Goal: Answer question/provide support: Share knowledge or assist other users

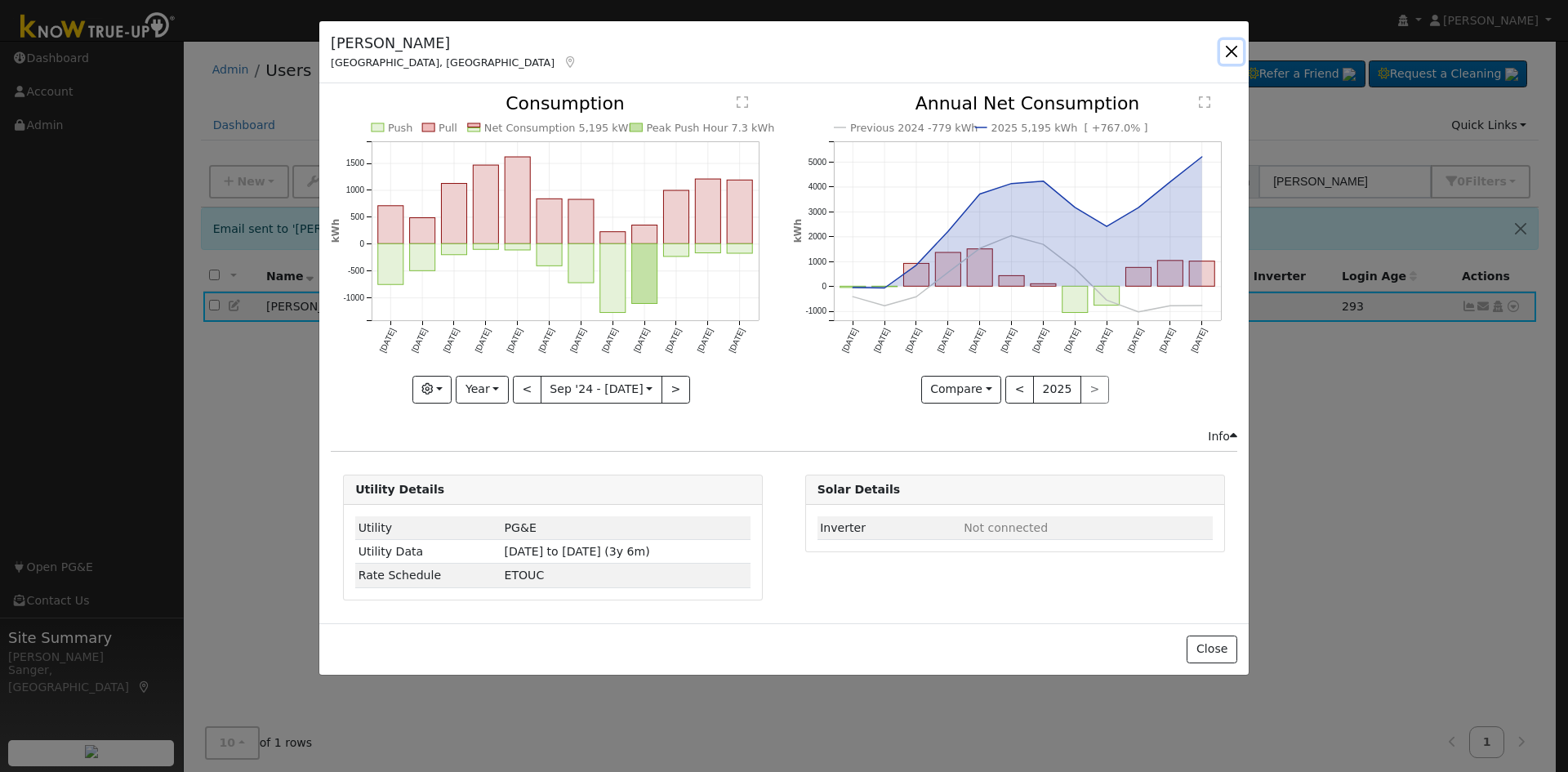
click at [1233, 44] on button "button" at bounding box center [1231, 51] width 23 height 23
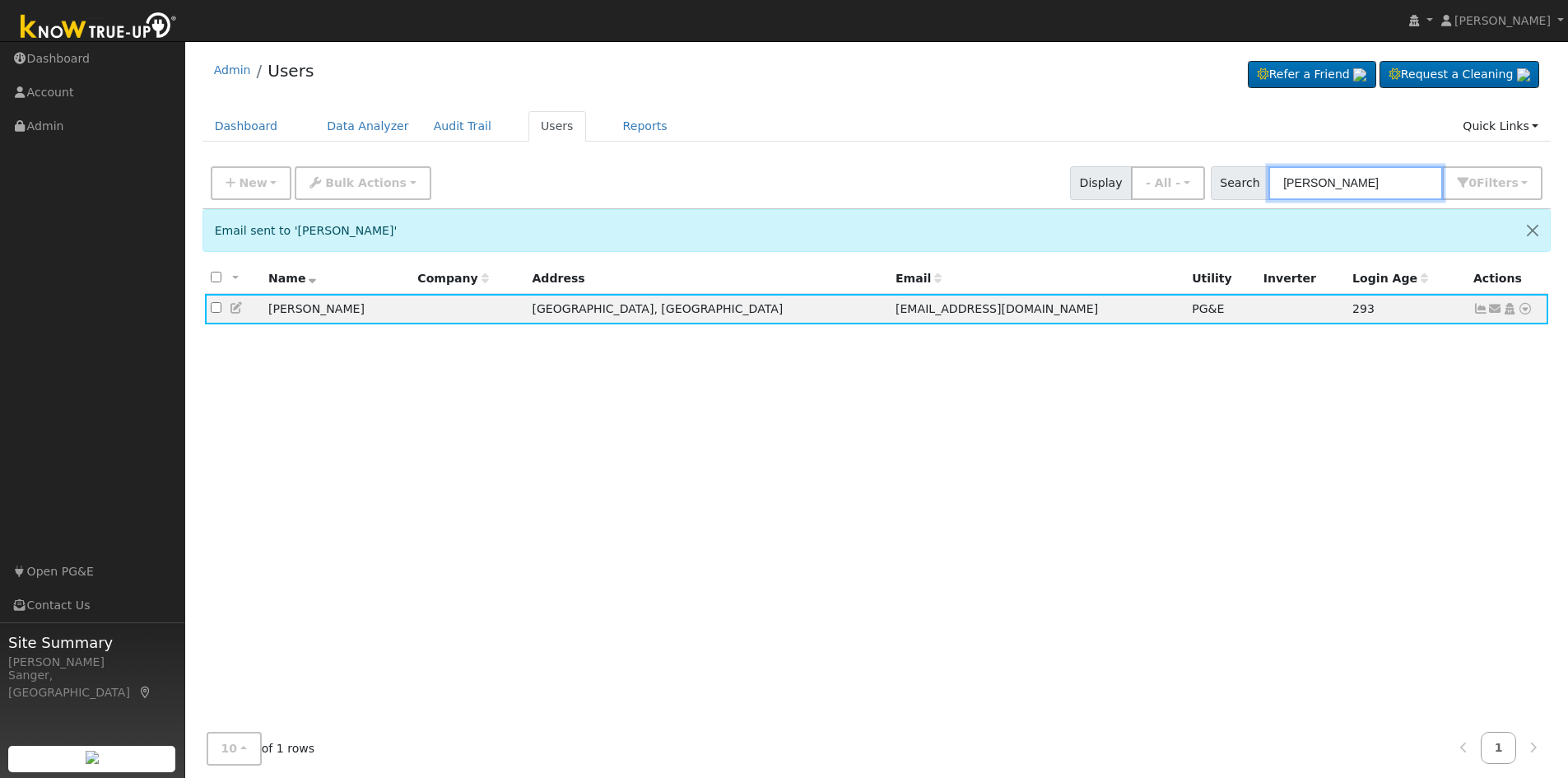
drag, startPoint x: 1370, startPoint y: 180, endPoint x: 1221, endPoint y: 194, distance: 149.7
click at [1221, 194] on div "Search [PERSON_NAME] 0 Filter s My accounts Role Show - All - Show Leads Admin …" at bounding box center [1376, 183] width 339 height 34
paste input "[PERSON_NAME]"
type input "[PERSON_NAME]"
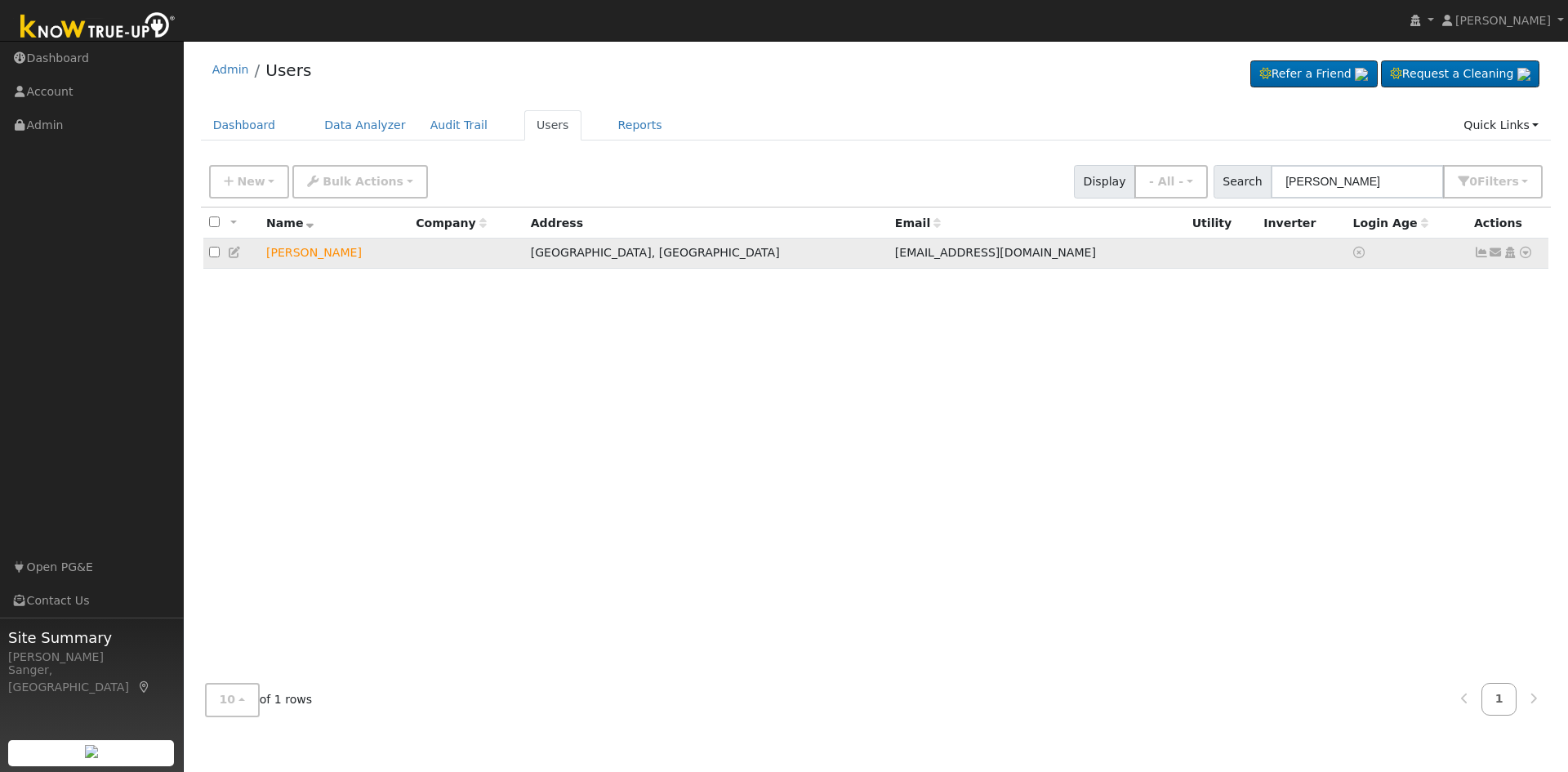
click at [1496, 254] on icon at bounding box center [1496, 253] width 14 height 12
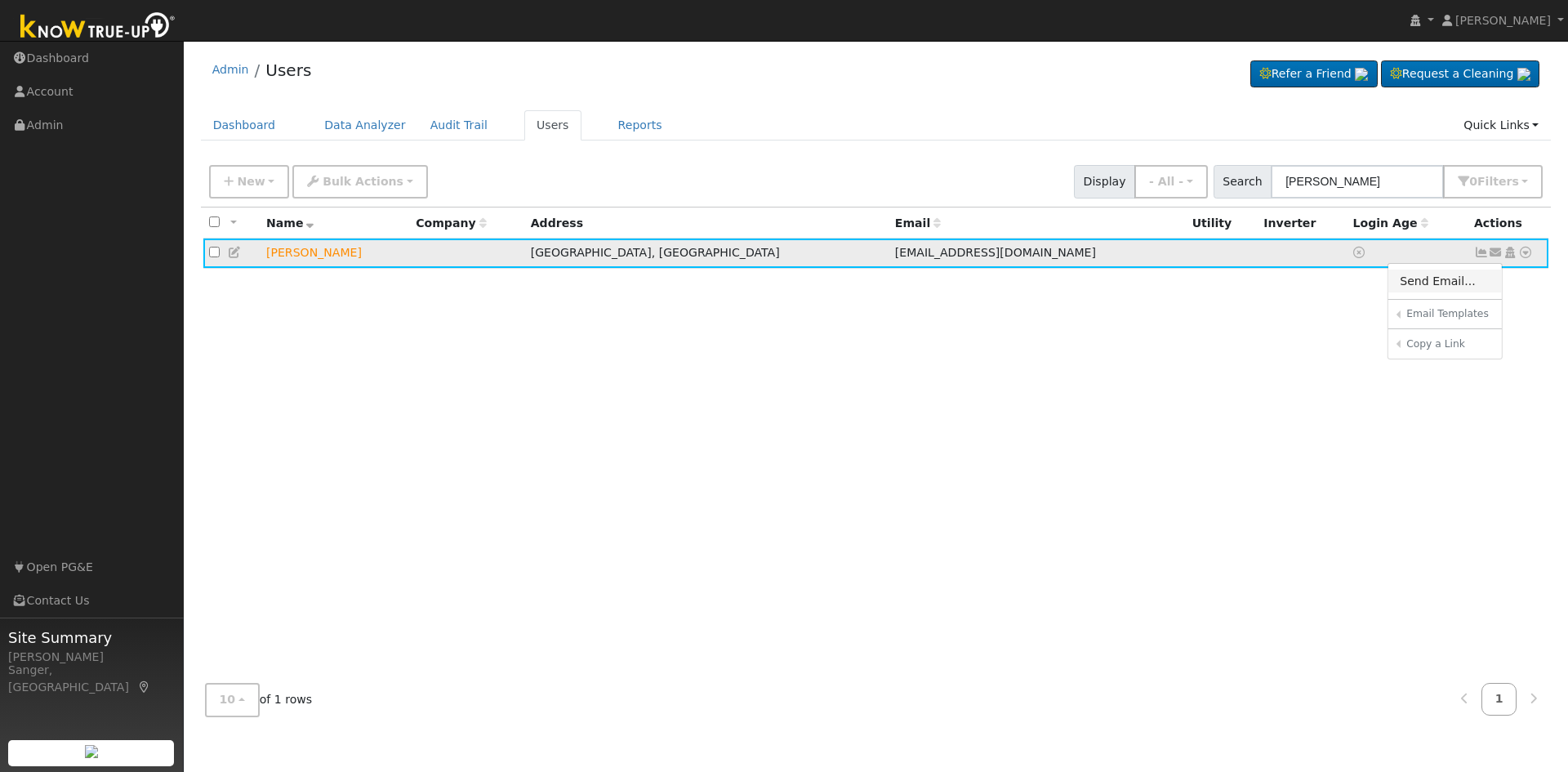
click at [1431, 288] on link "Send Email..." at bounding box center [1445, 280] width 114 height 23
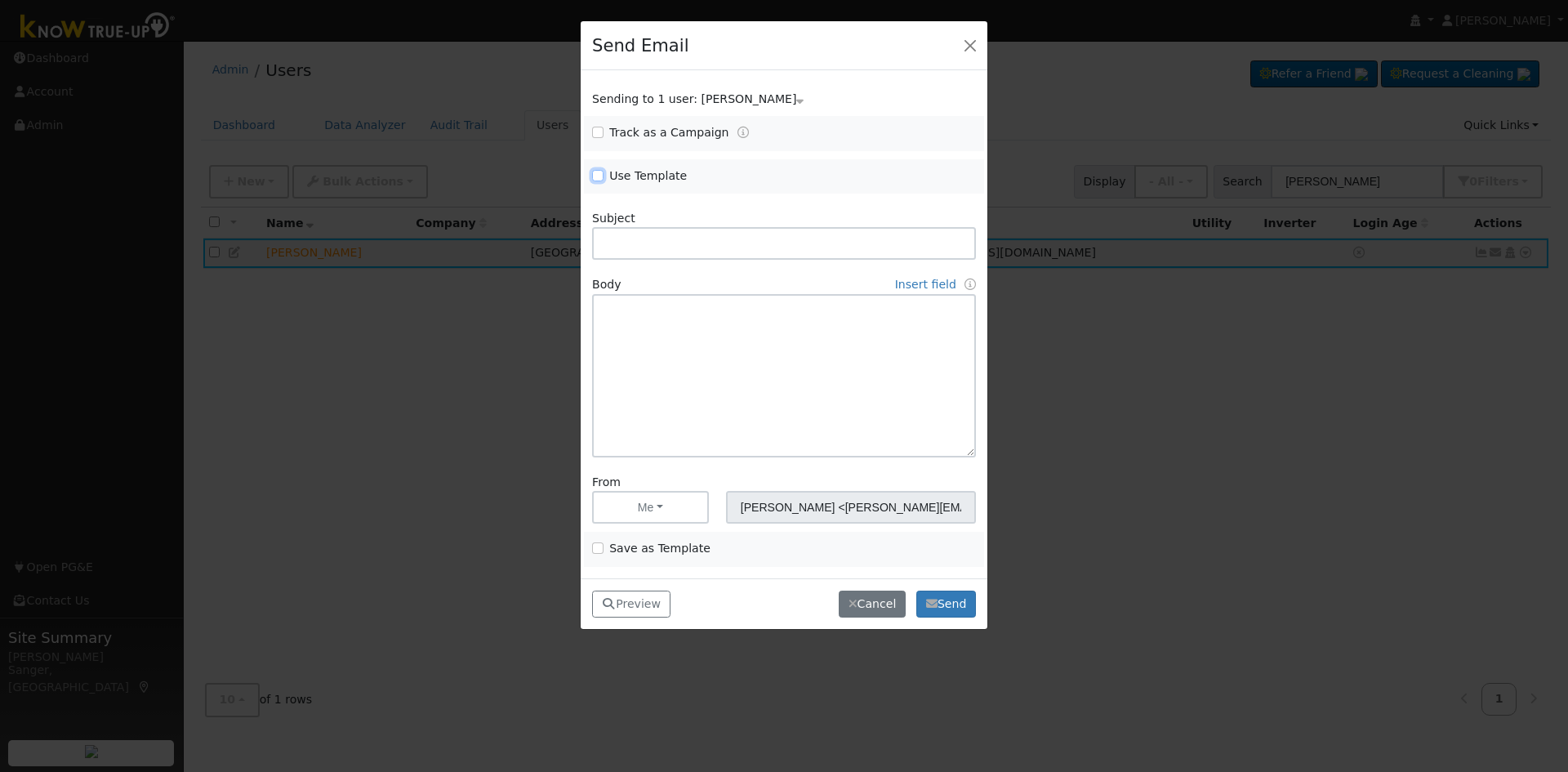
click at [596, 173] on input "Use Template" at bounding box center [598, 176] width 12 height 12
checkbox input "true"
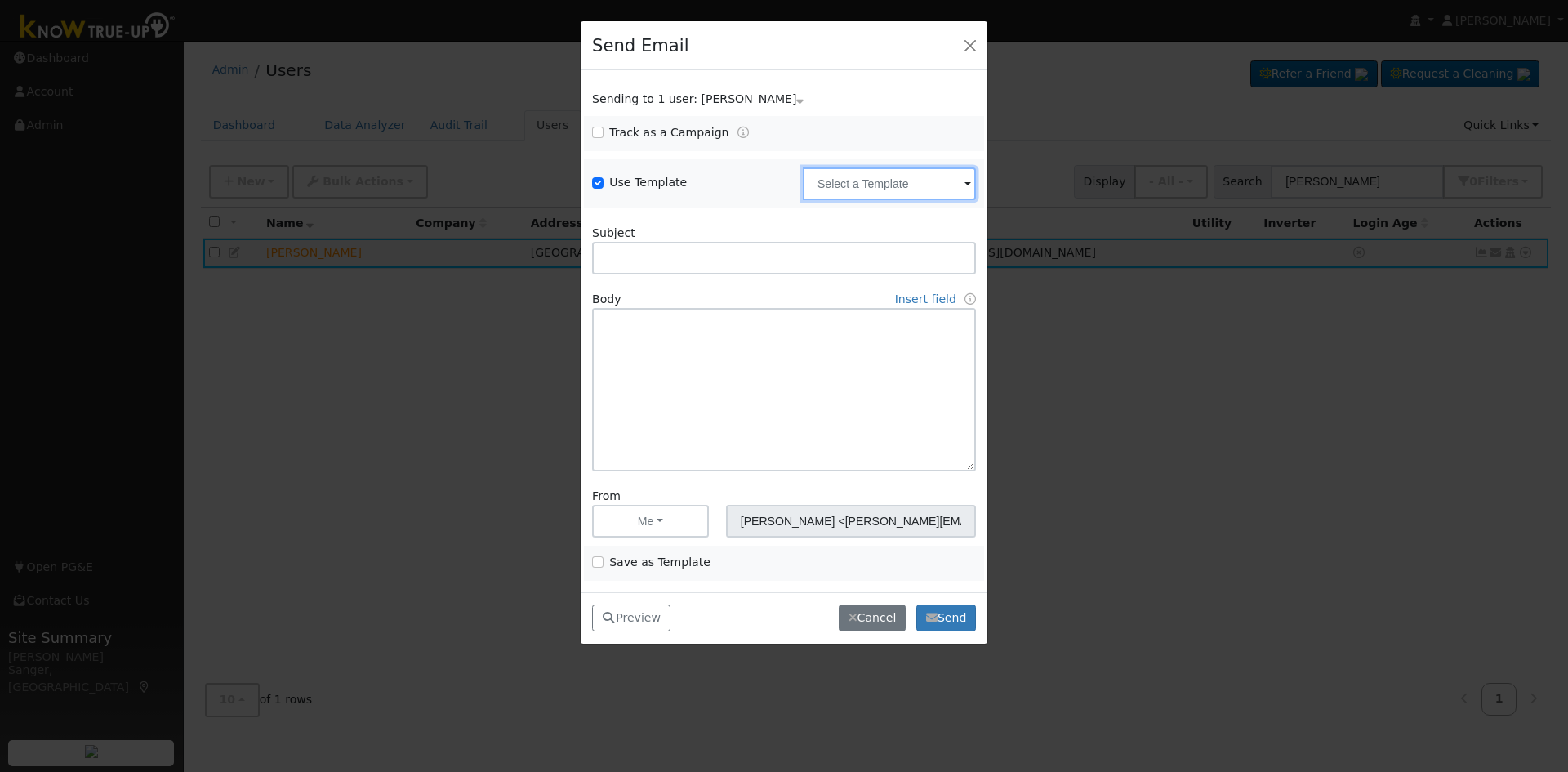
click at [881, 184] on input "text" at bounding box center [890, 184] width 173 height 33
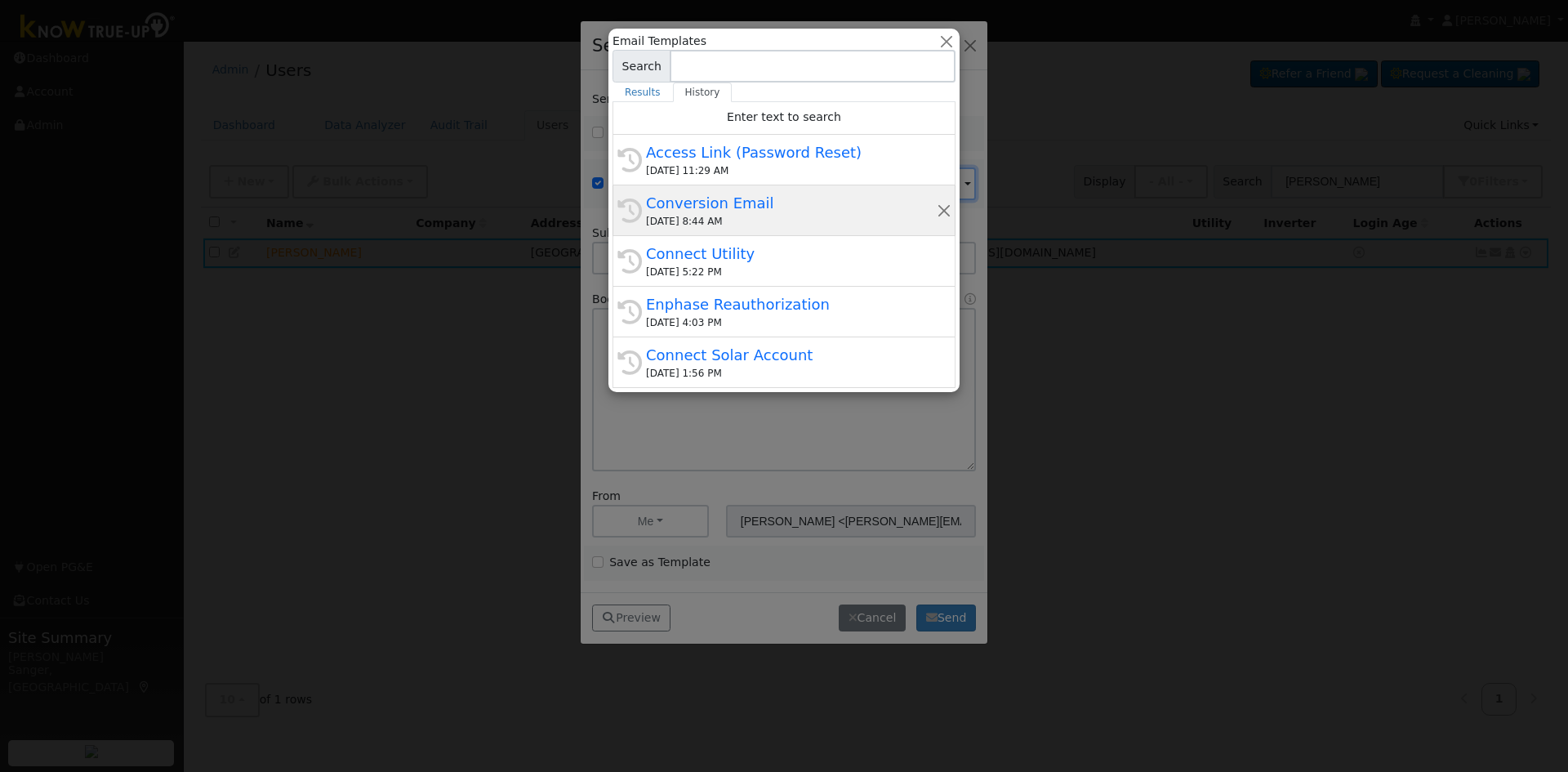
click at [766, 209] on div "Conversion Email" at bounding box center [791, 203] width 291 height 22
type input "Conversion Email"
type input "Connect Your Utility Account"
type textarea "Dear {user_fname}, The first step is to connect your electric utility account. …"
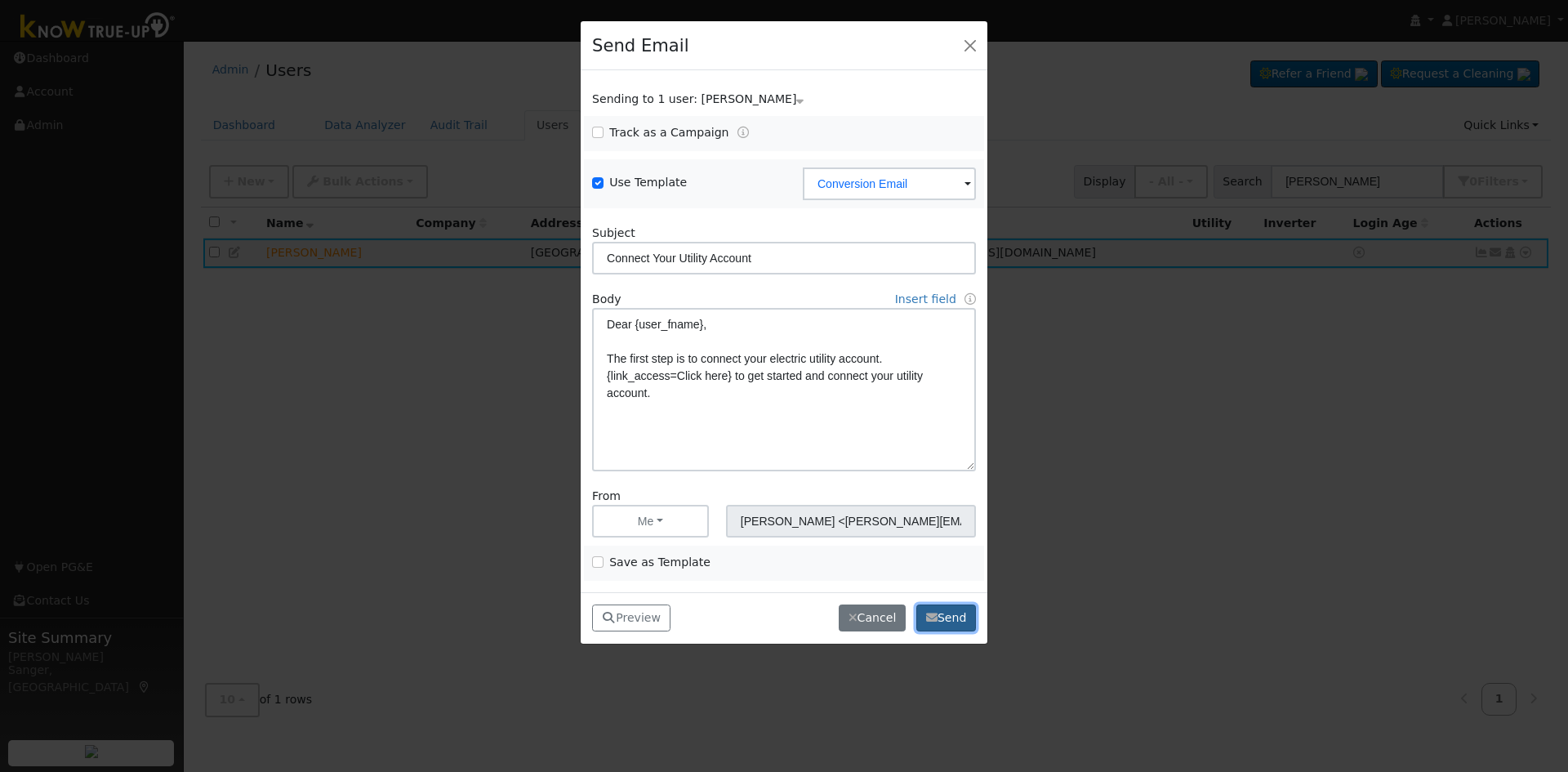
click at [954, 622] on button "Send" at bounding box center [946, 618] width 60 height 28
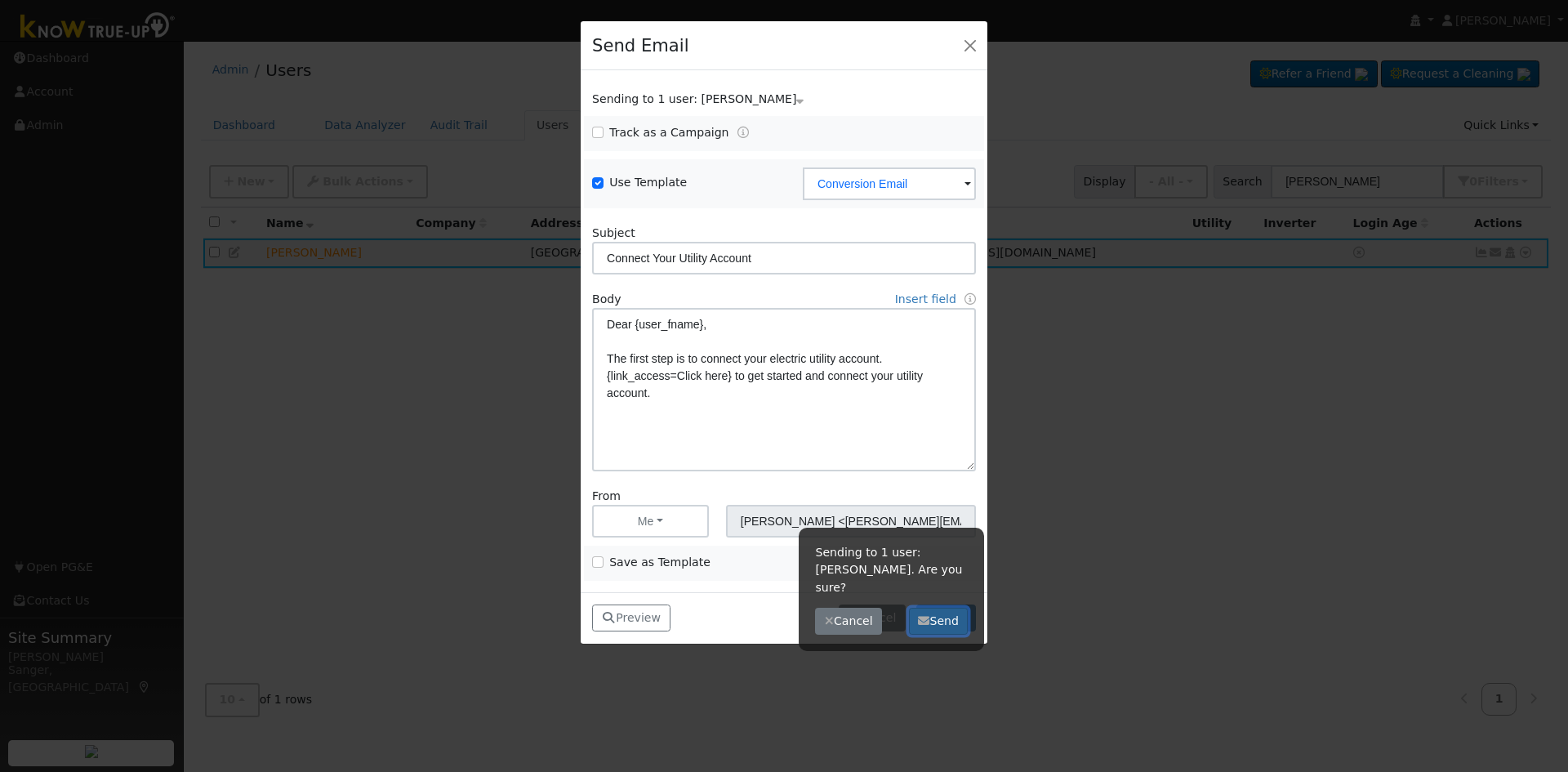
click at [940, 608] on button "Send" at bounding box center [939, 621] width 60 height 28
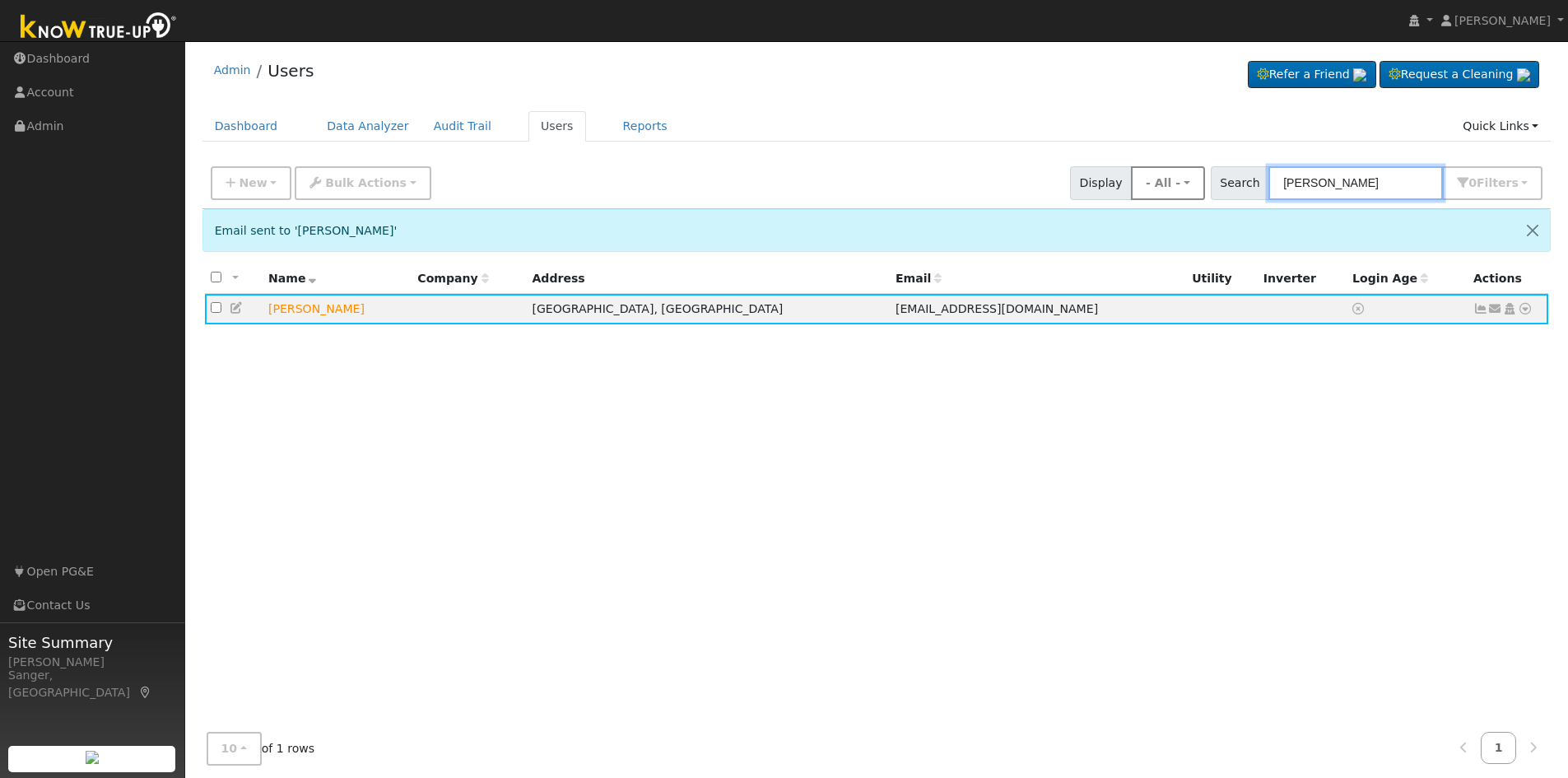
drag, startPoint x: 1395, startPoint y: 174, endPoint x: 1178, endPoint y: 182, distance: 217.1
click at [1178, 182] on div "New Add User Quick Add Quick Connect Quick Convert Lead Bulk Actions Send Email…" at bounding box center [876, 180] width 1338 height 40
paste input "[PHONE_NUMBER]"
type input "[PHONE_NUMBER]"
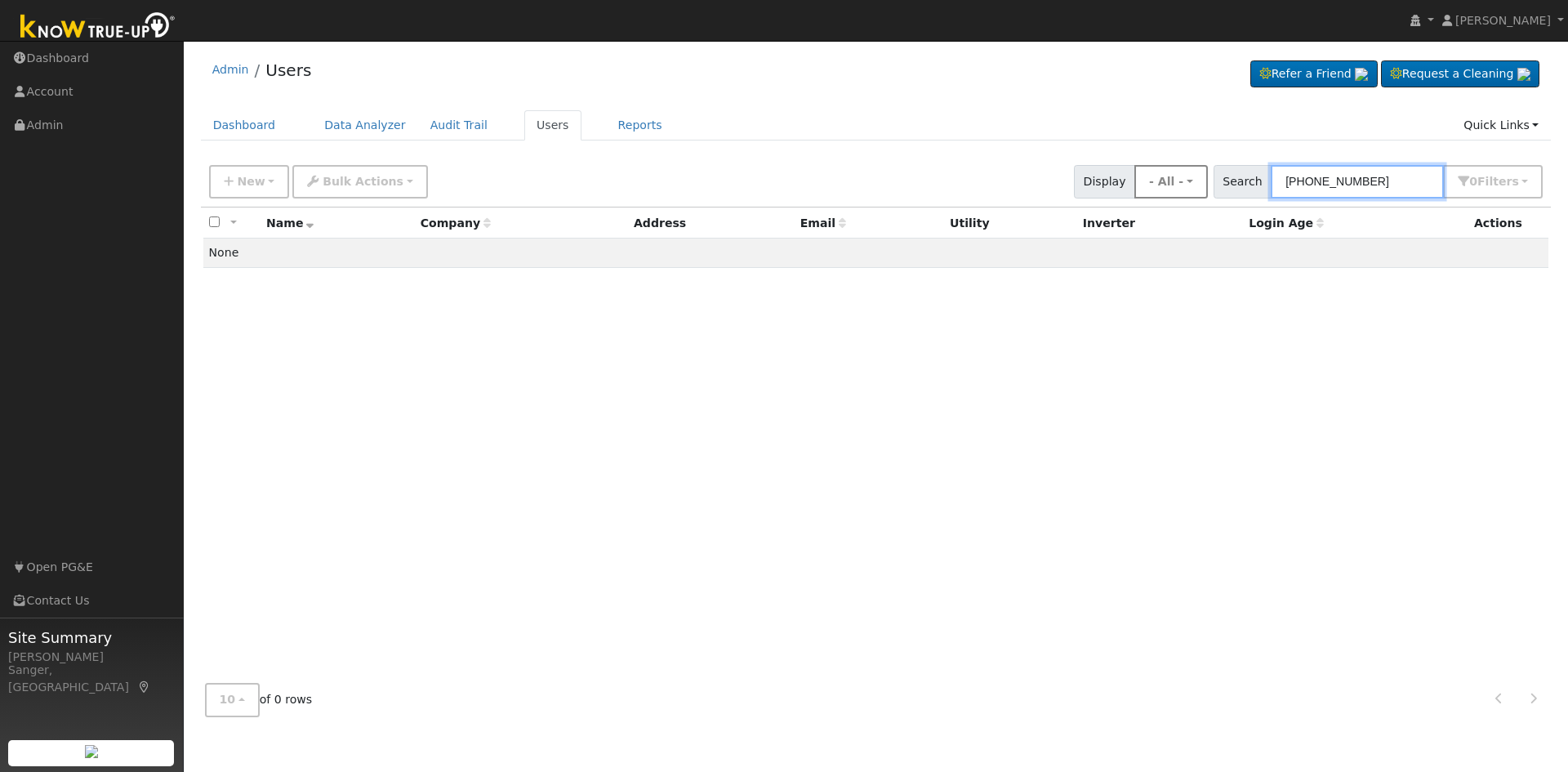
drag, startPoint x: 1405, startPoint y: 178, endPoint x: 1204, endPoint y: 198, distance: 202.0
click at [1204, 198] on div "New Add User Quick Add Quick Connect Quick Convert Lead Bulk Actions Send Email…" at bounding box center [876, 178] width 1341 height 40
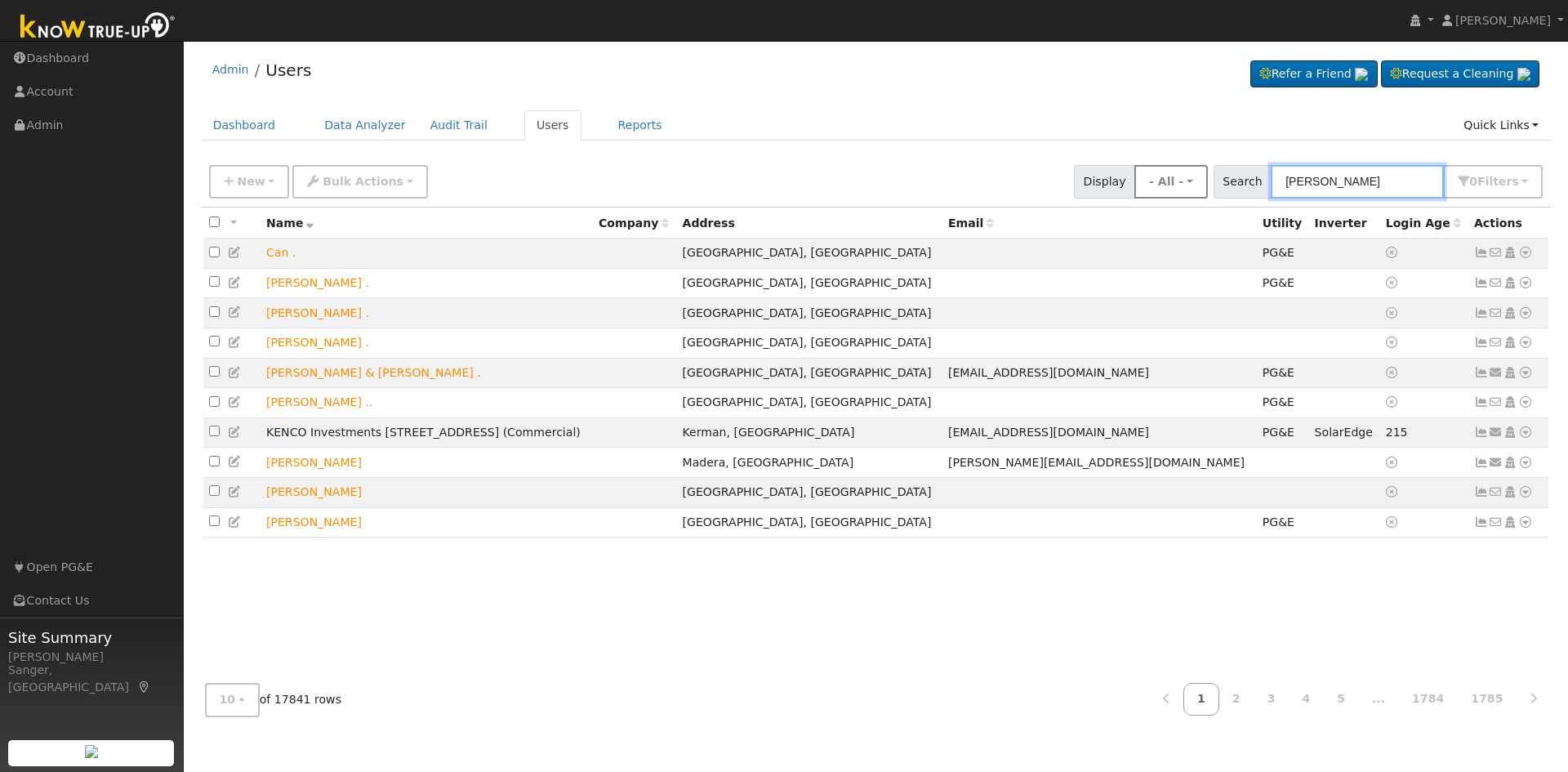
type input "[PERSON_NAME]"
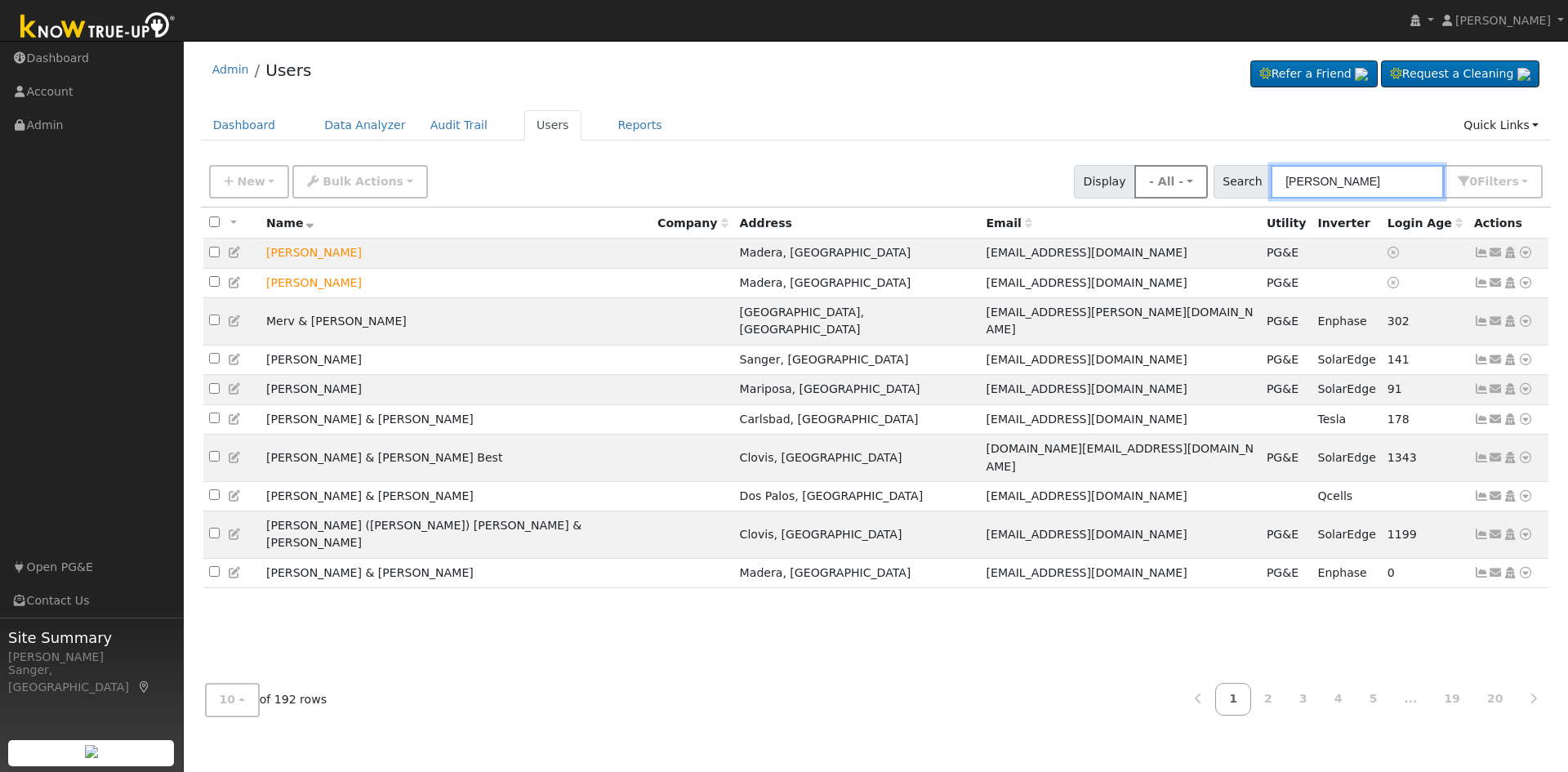
drag, startPoint x: 1318, startPoint y: 182, endPoint x: 1205, endPoint y: 178, distance: 113.1
click at [1205, 178] on div "New Add User Quick Add Quick Connect Quick Convert Lead Bulk Actions Send Email…" at bounding box center [876, 178] width 1341 height 40
paste input "[PERSON_NAME] & [PERSON_NAME]"
type input "[PERSON_NAME] & [PERSON_NAME]"
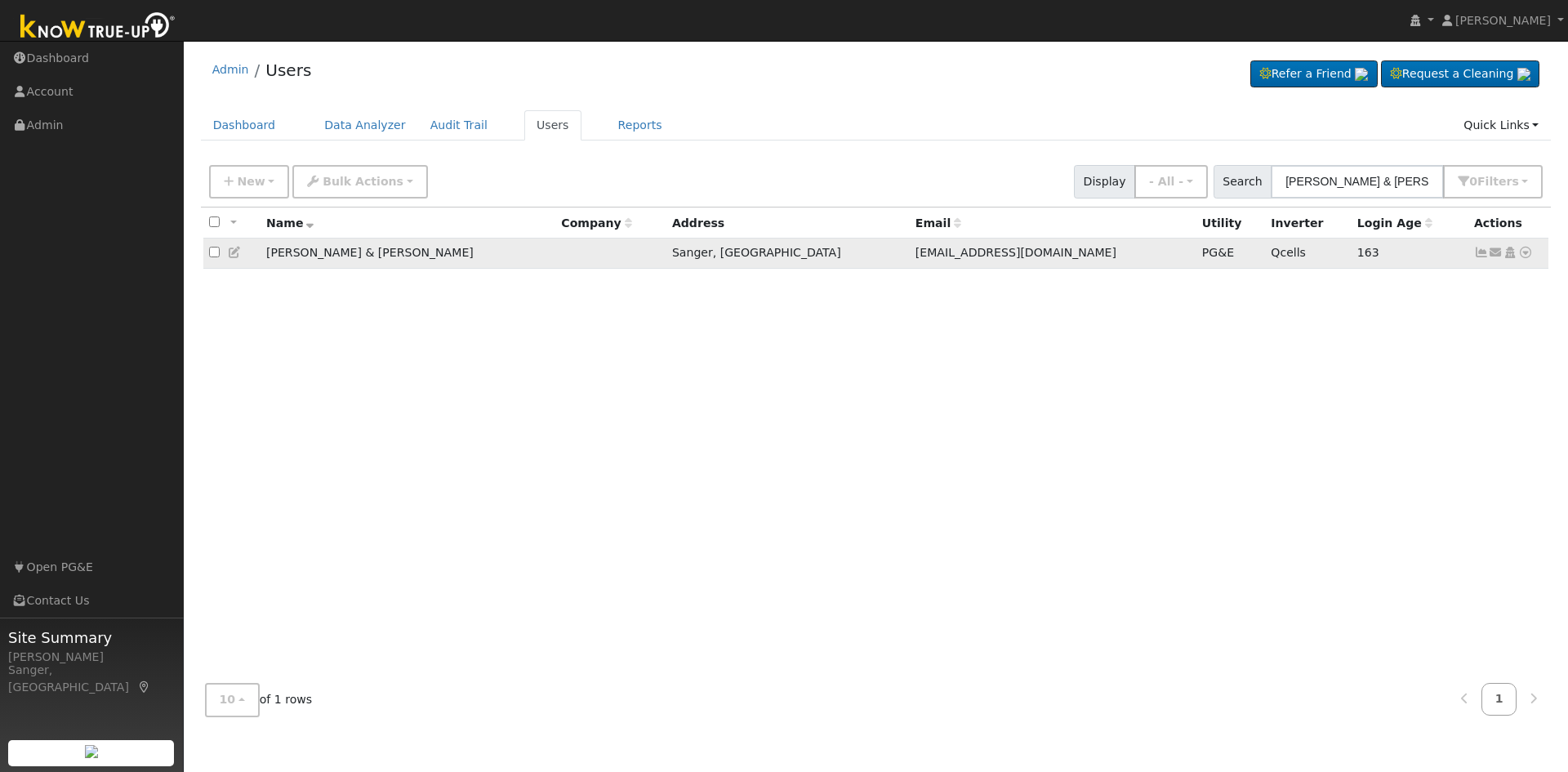
click at [1480, 253] on icon at bounding box center [1481, 253] width 14 height 12
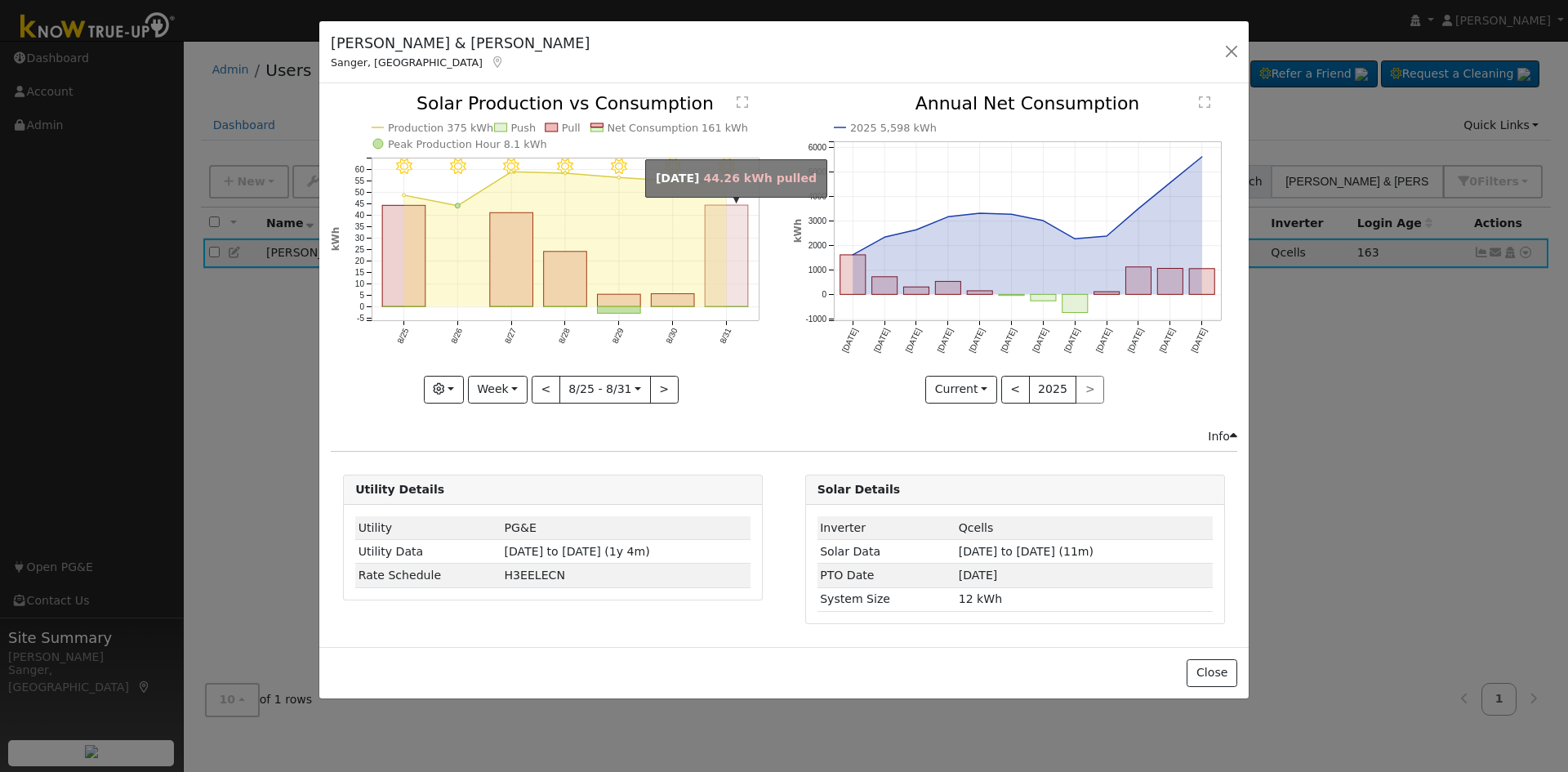
click at [722, 286] on rect "onclick=""" at bounding box center [727, 256] width 43 height 101
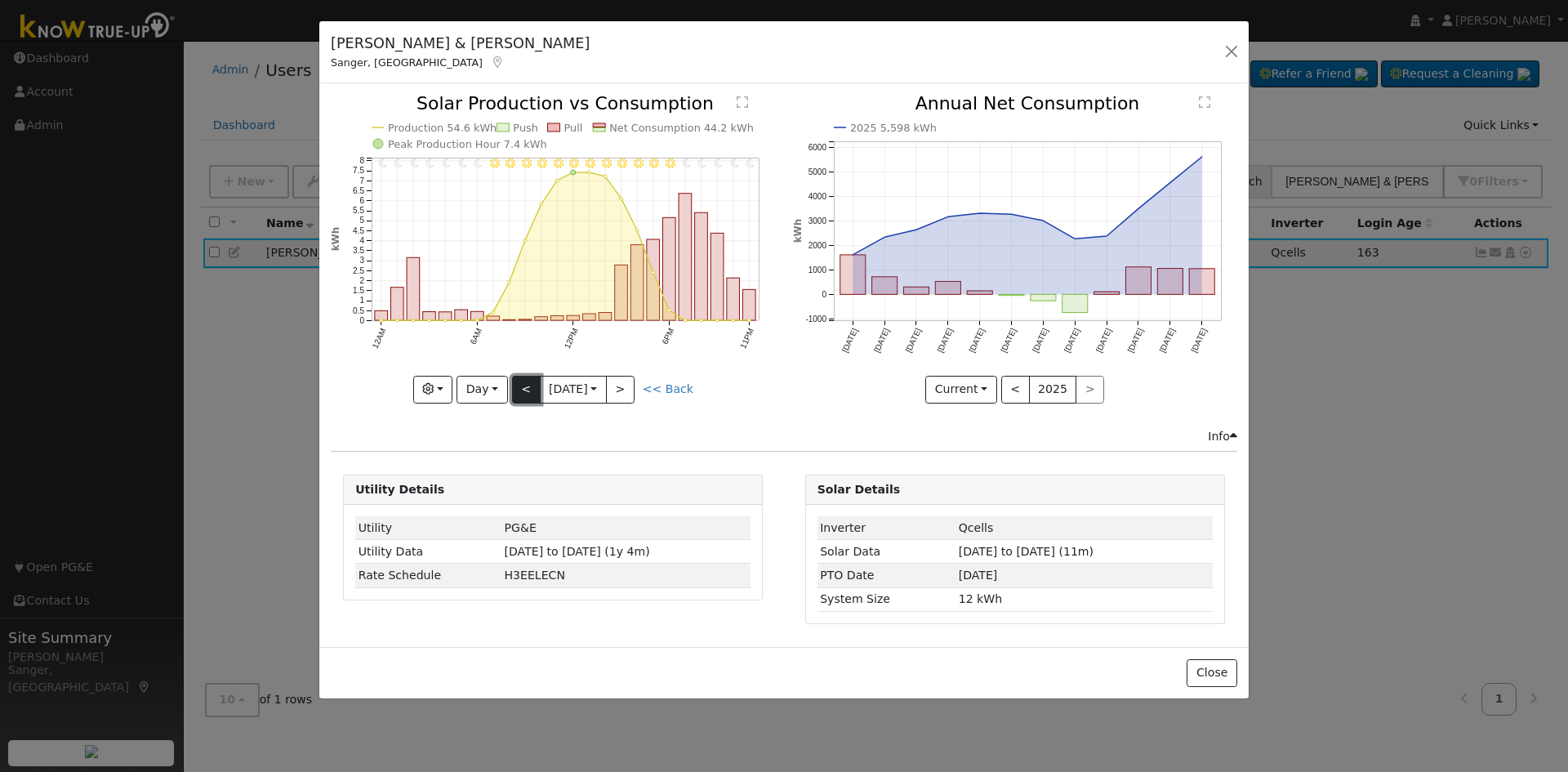
click at [526, 383] on button "<" at bounding box center [526, 389] width 29 height 28
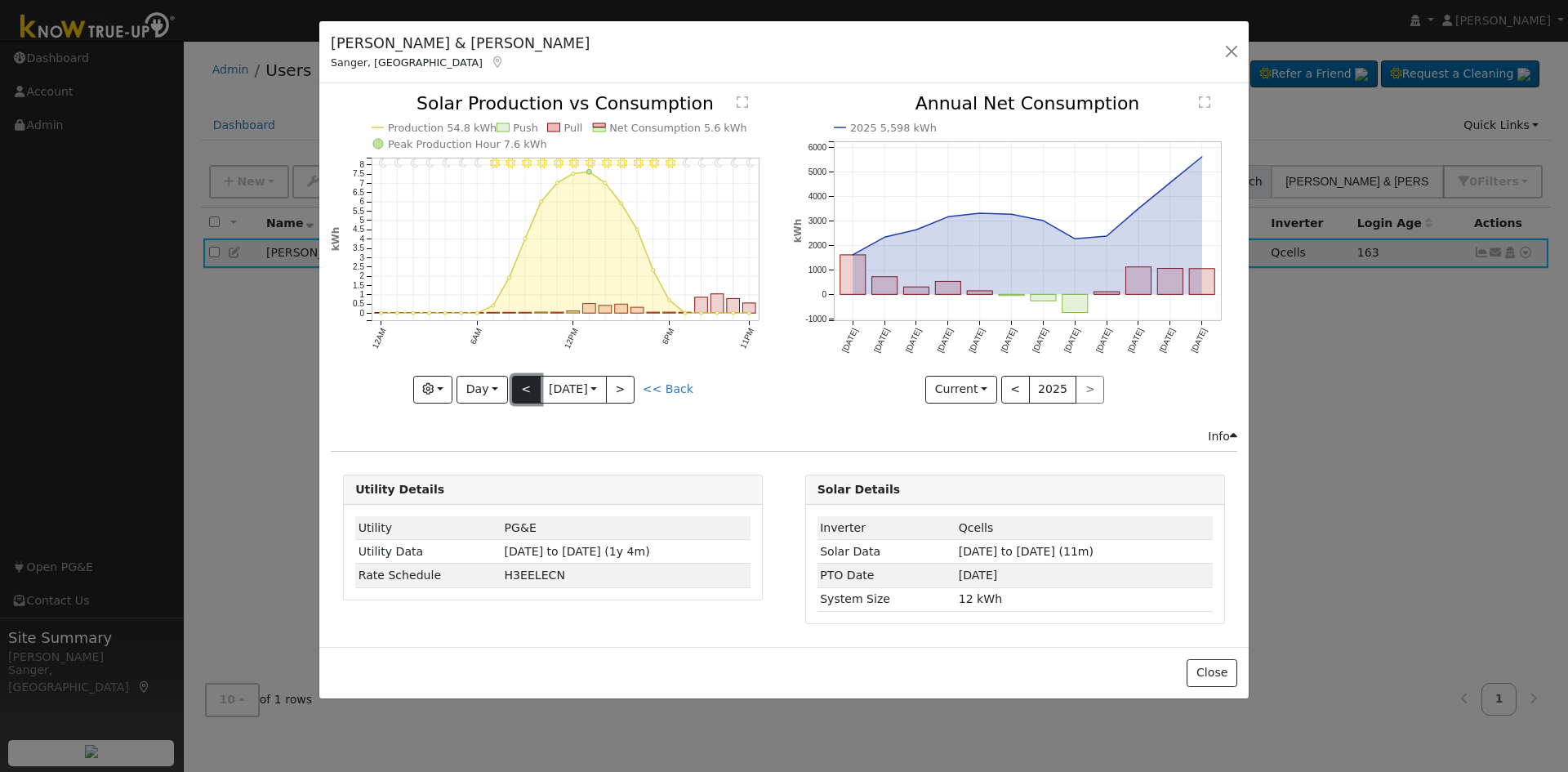
click at [526, 383] on button "<" at bounding box center [526, 389] width 29 height 28
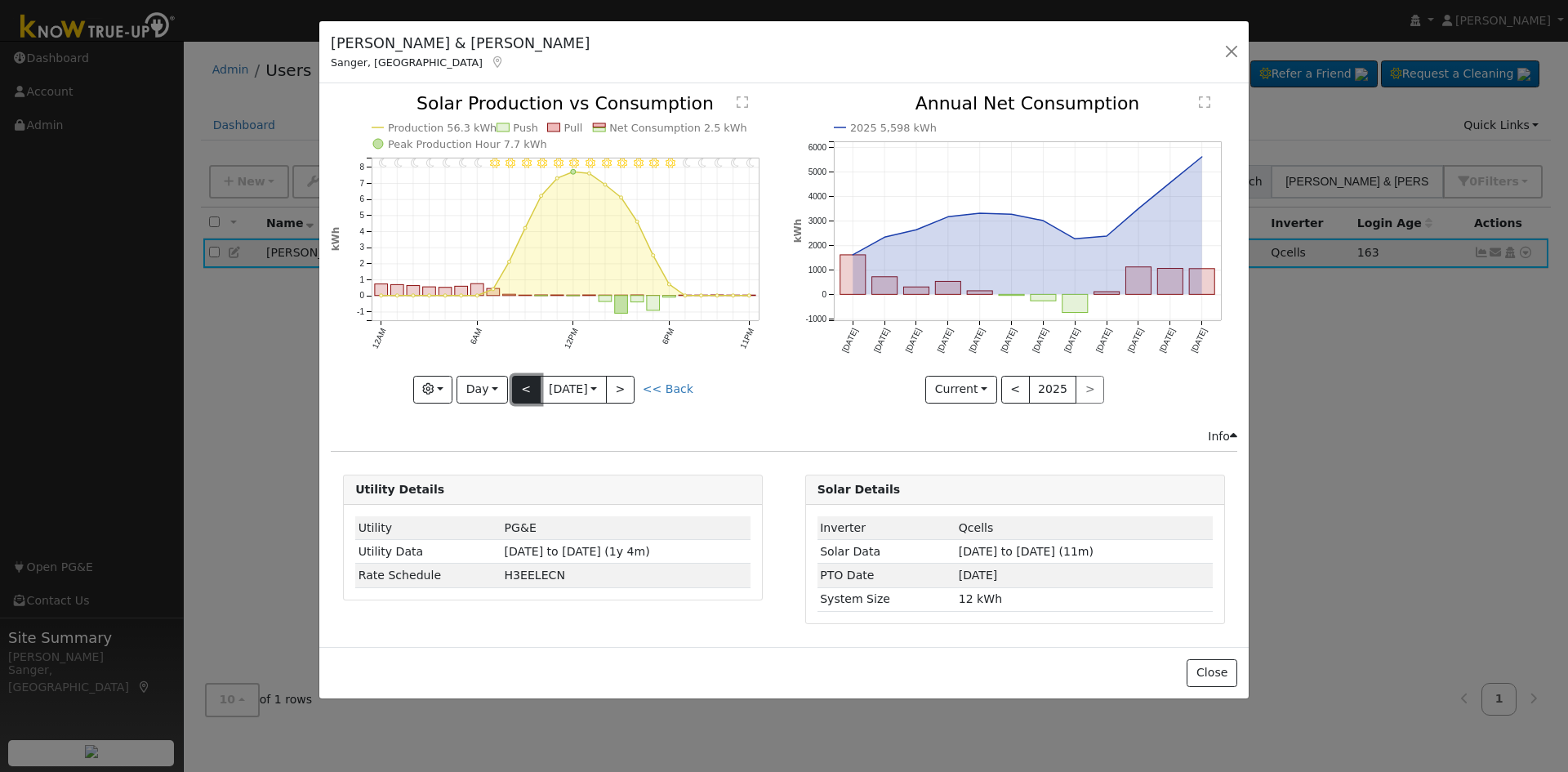
click at [526, 383] on button "<" at bounding box center [526, 389] width 29 height 28
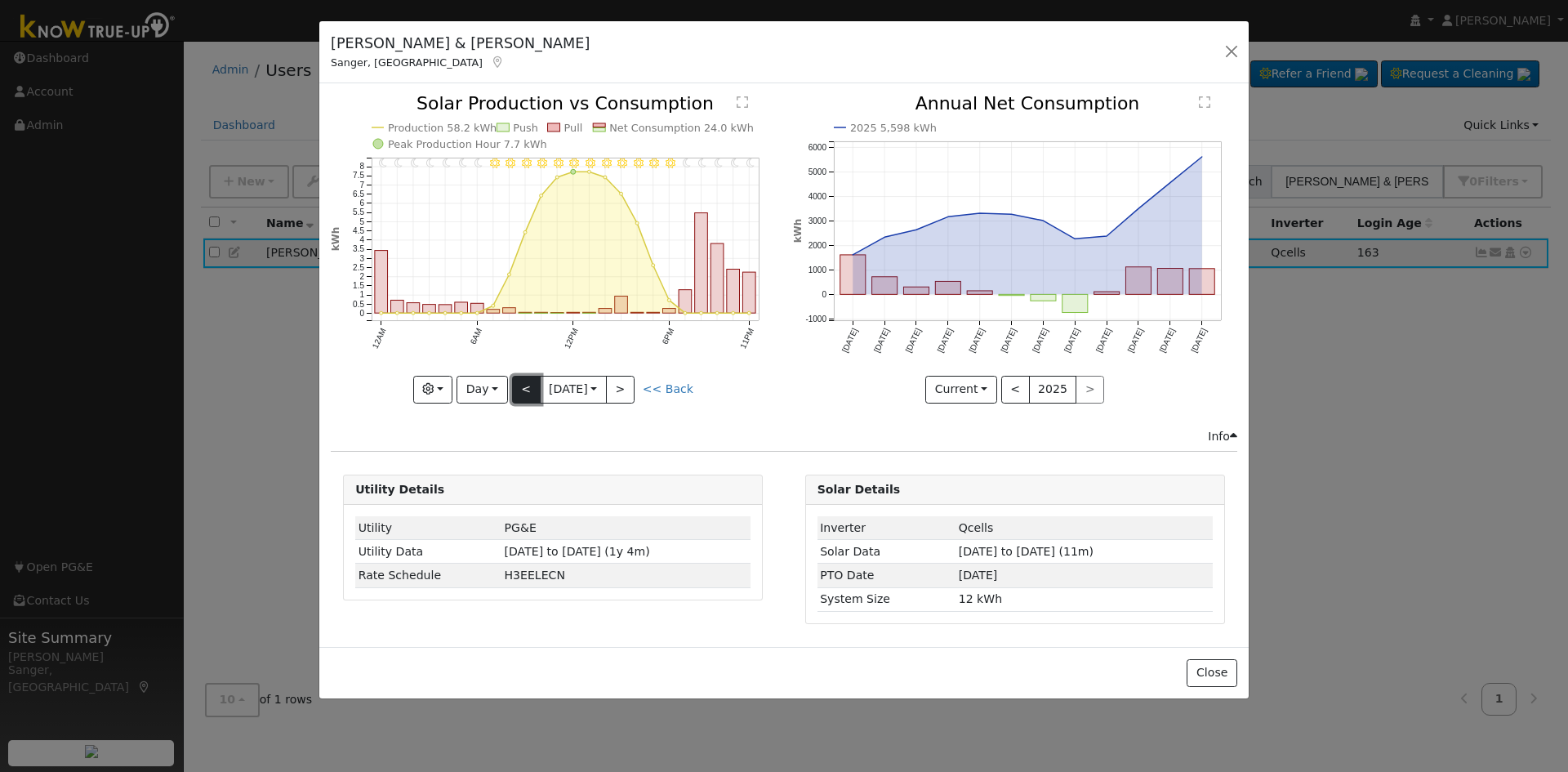
click at [526, 383] on button "<" at bounding box center [526, 389] width 29 height 28
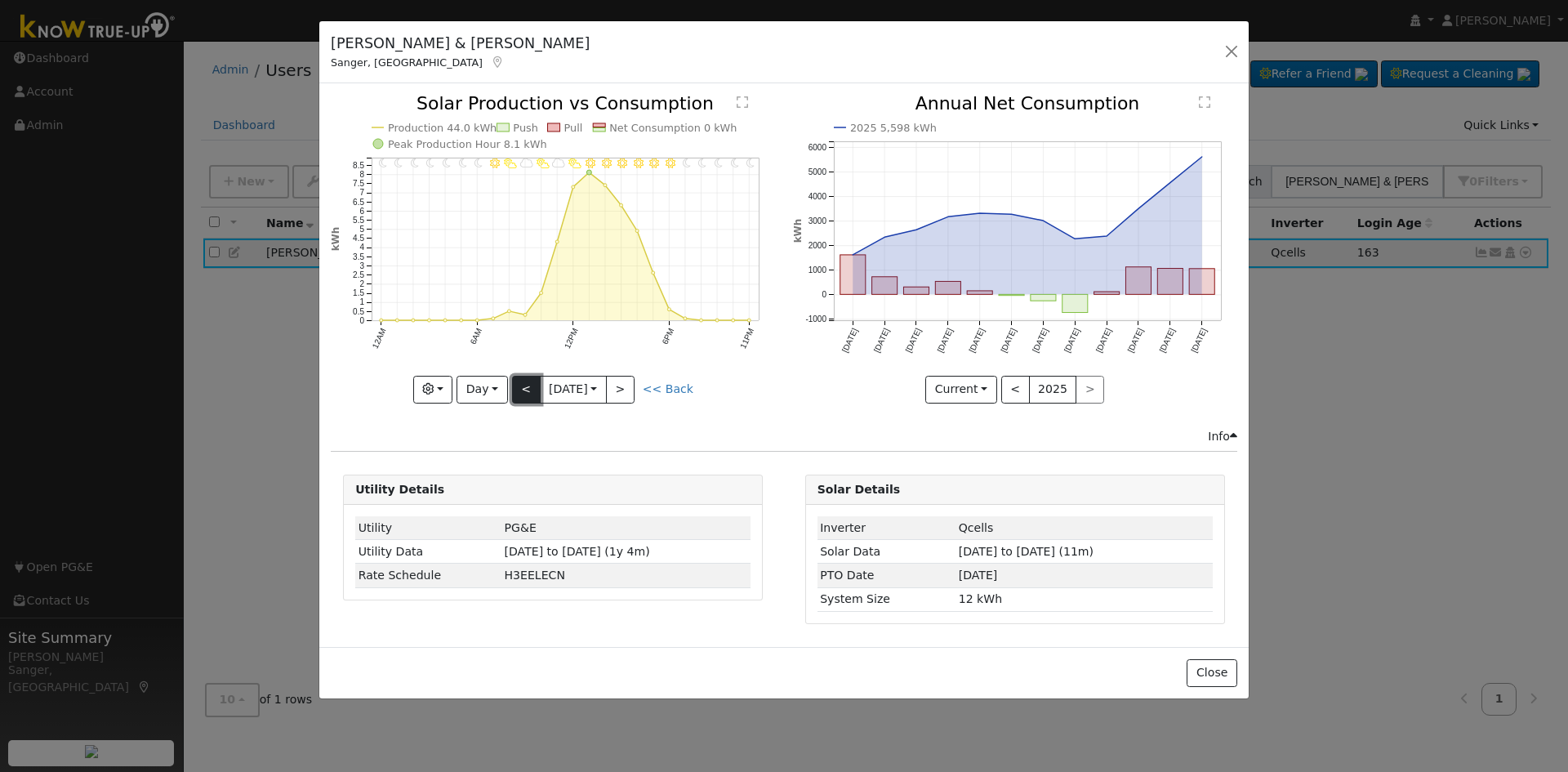
click at [526, 383] on button "<" at bounding box center [526, 389] width 29 height 28
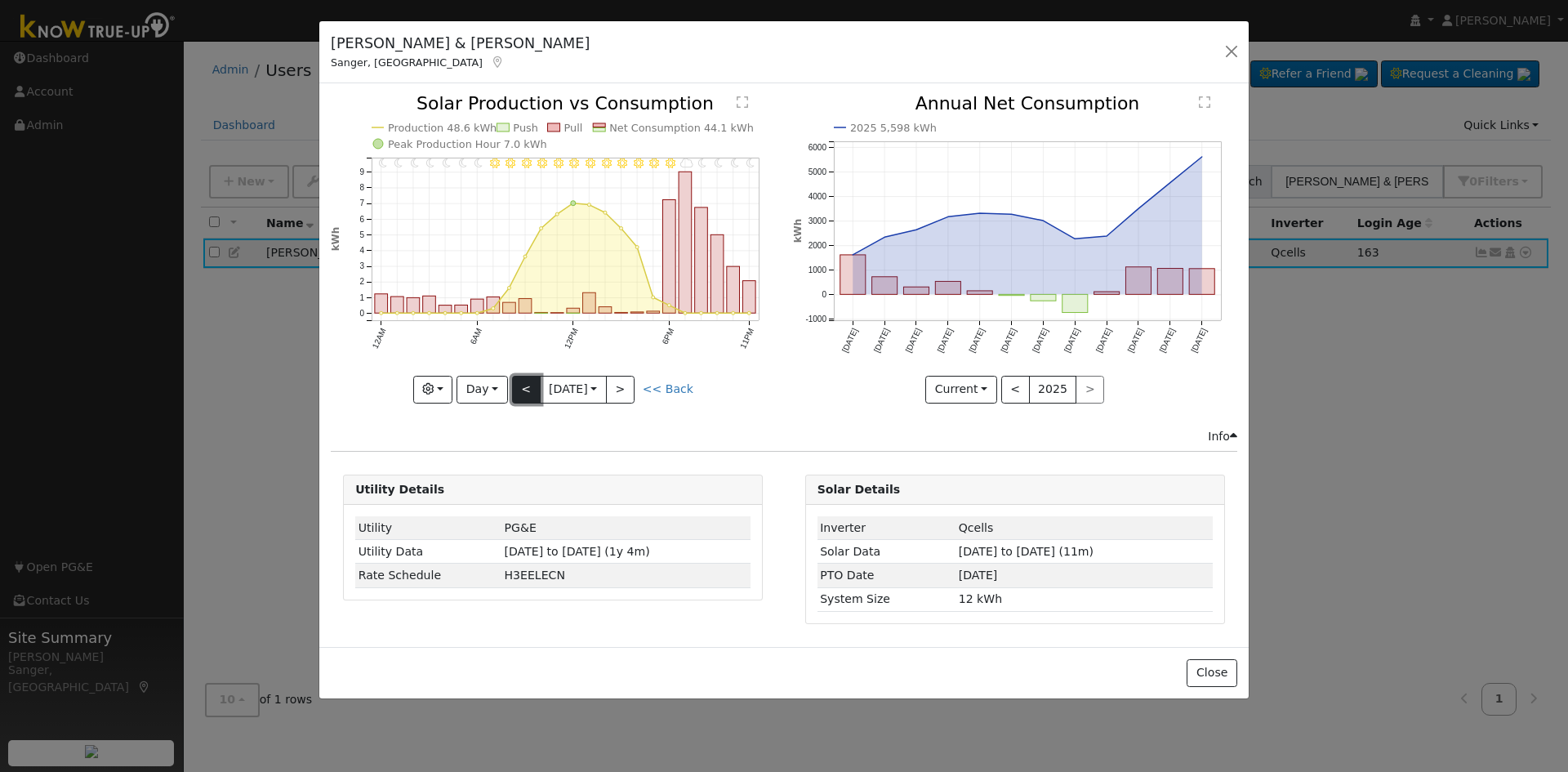
click at [526, 383] on button "<" at bounding box center [526, 389] width 29 height 28
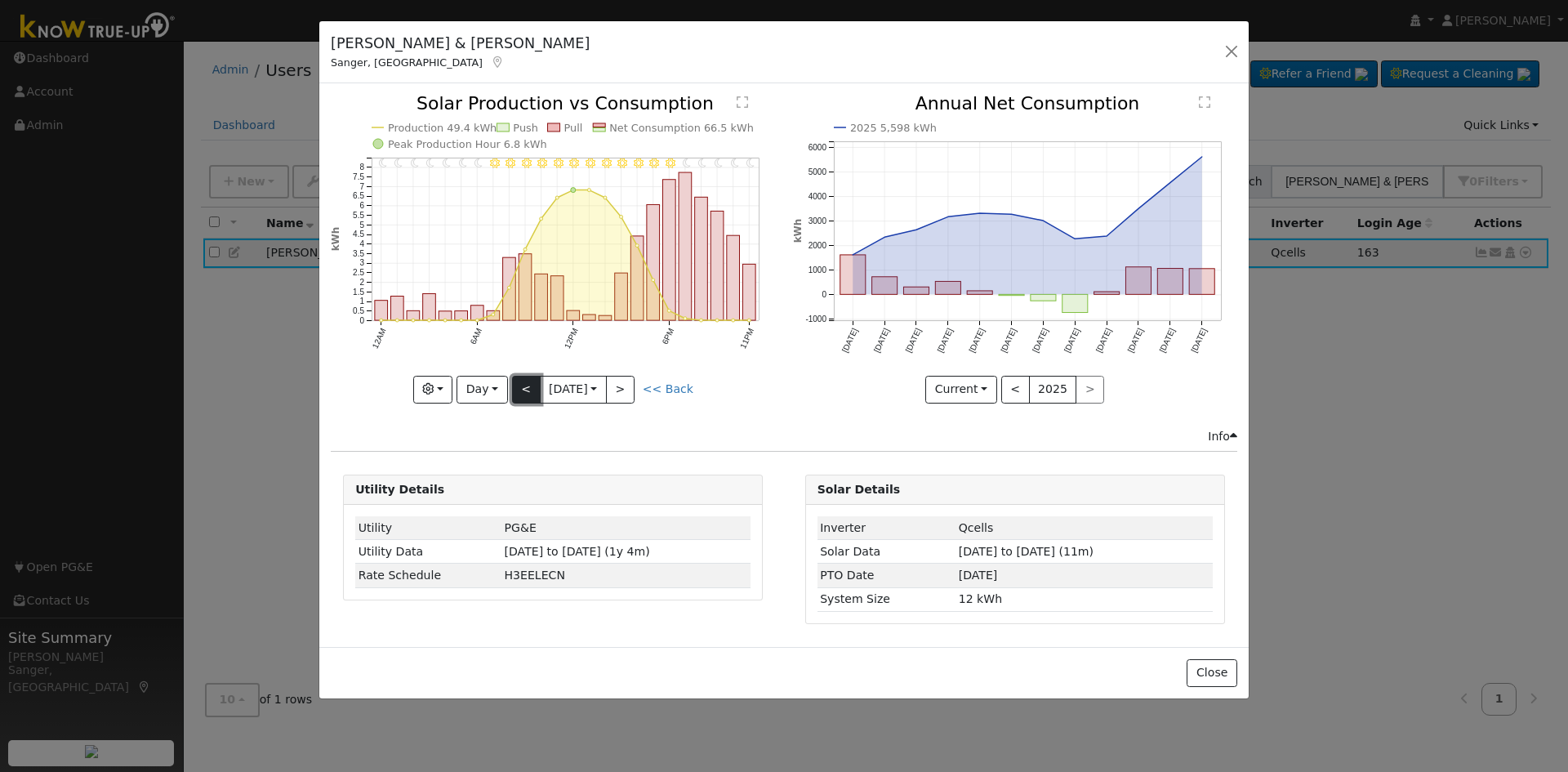
click at [526, 383] on button "<" at bounding box center [526, 389] width 29 height 28
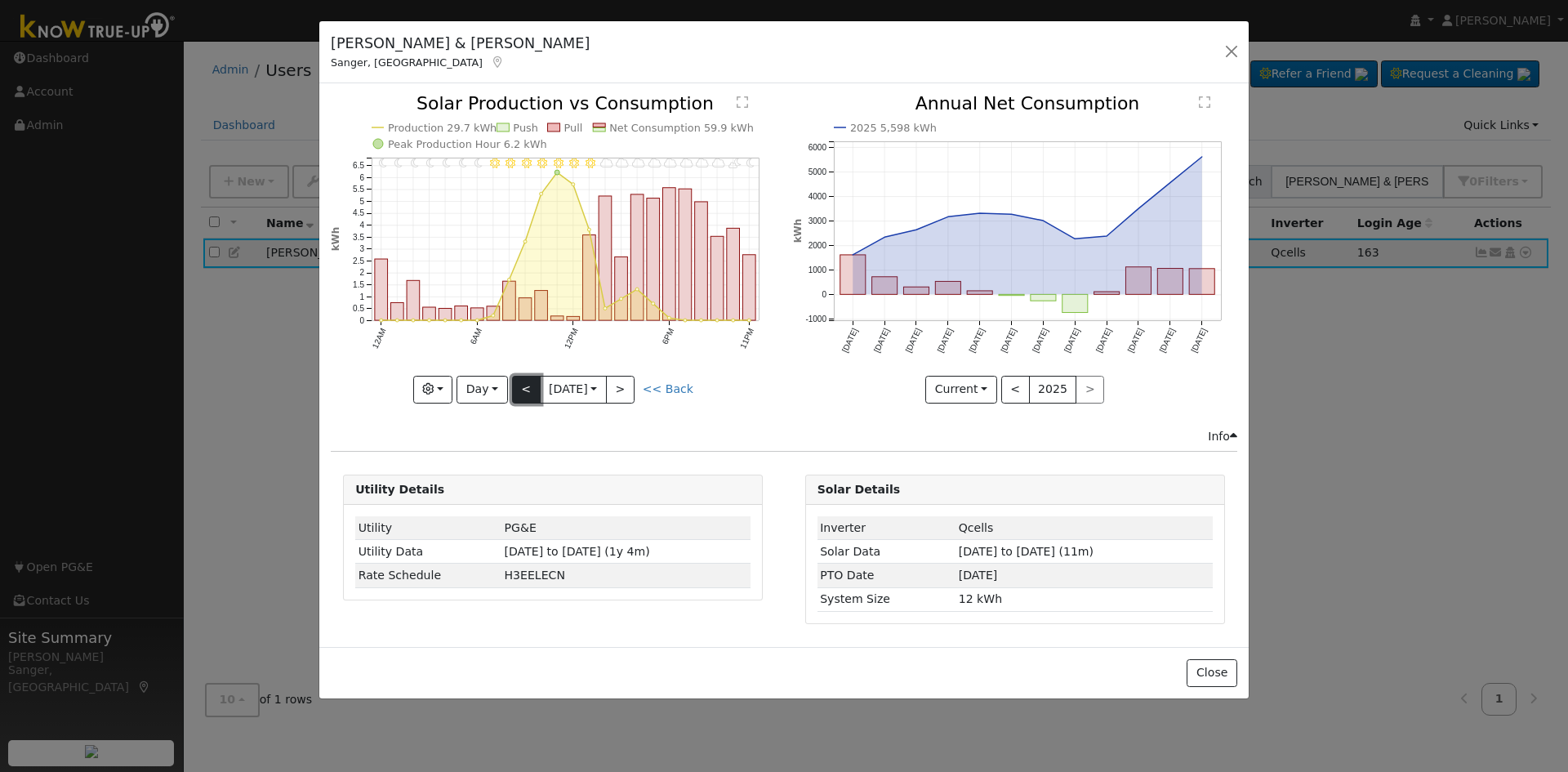
click at [526, 383] on button "<" at bounding box center [526, 389] width 29 height 28
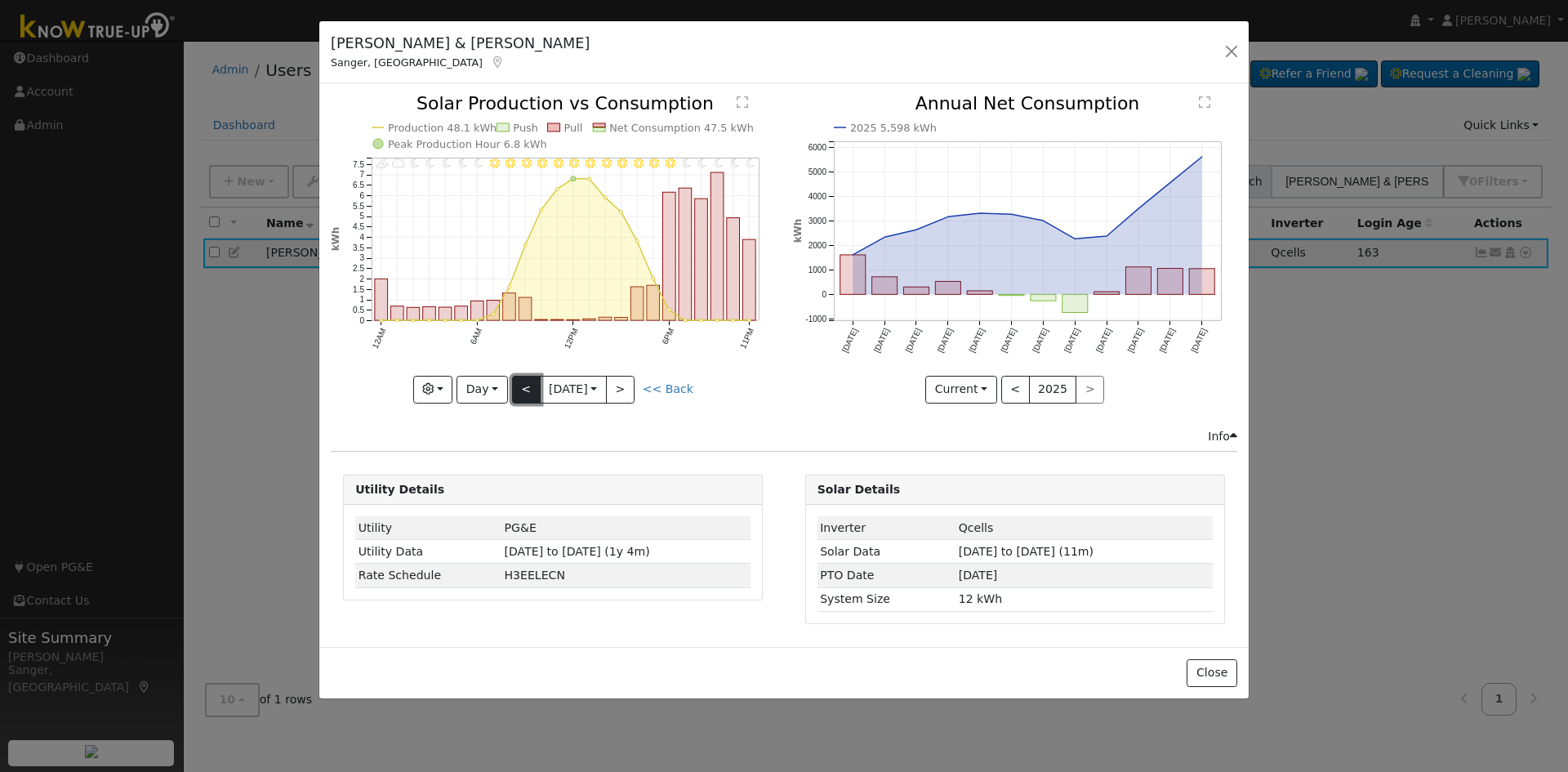
click at [523, 383] on button "<" at bounding box center [526, 389] width 29 height 28
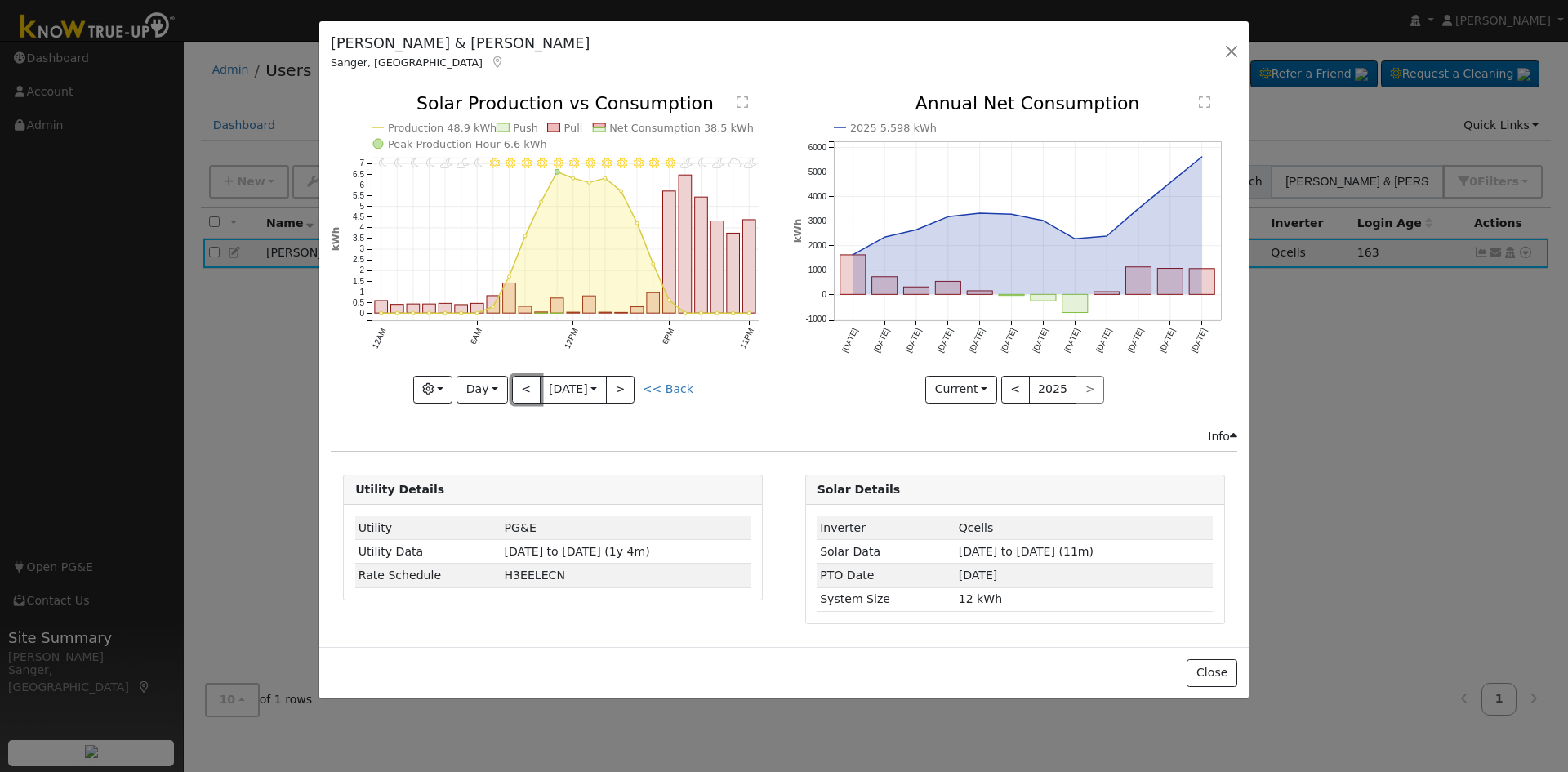
click at [524, 384] on button "<" at bounding box center [526, 389] width 29 height 28
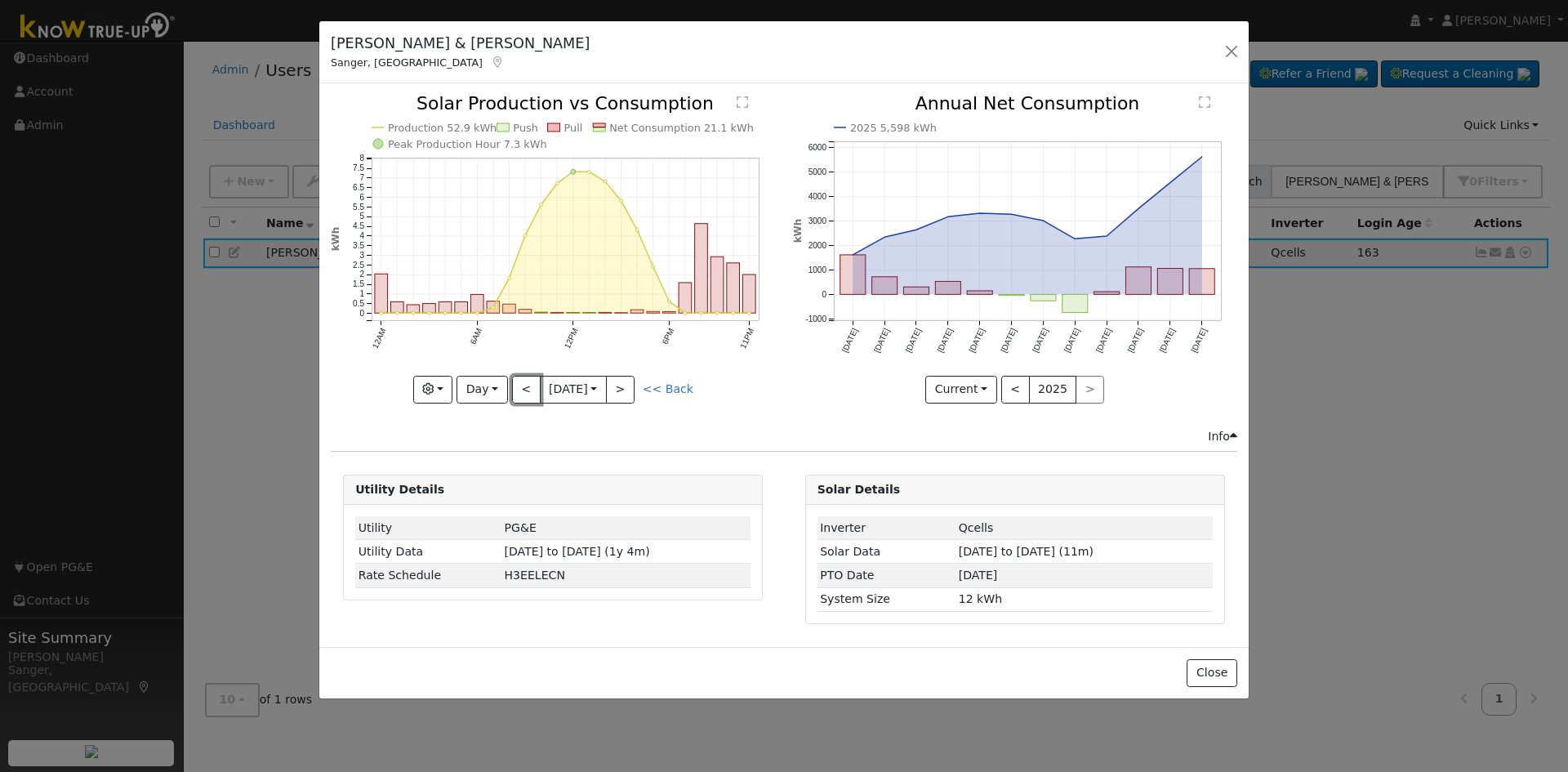
click at [524, 384] on button "<" at bounding box center [526, 389] width 29 height 28
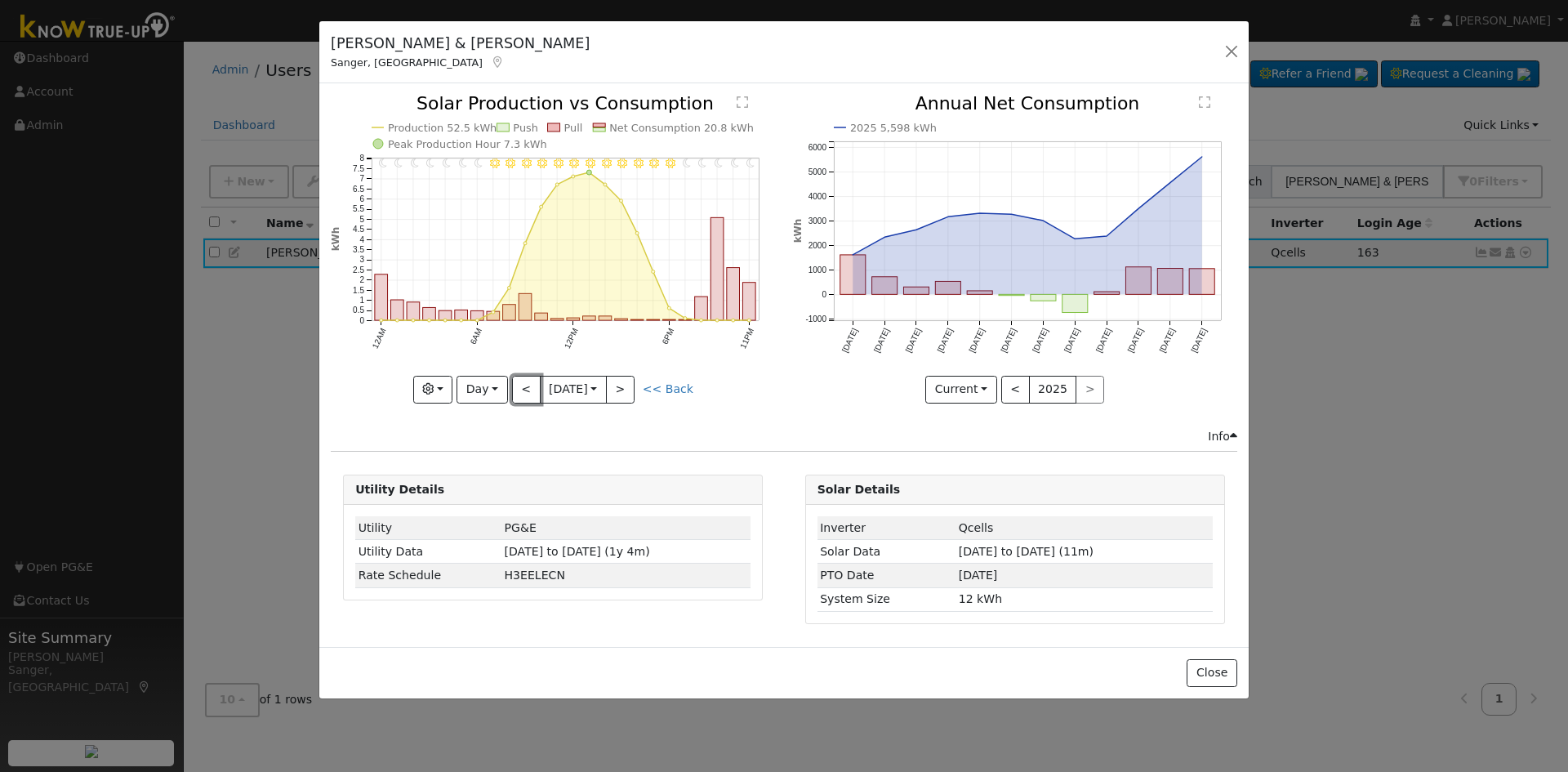
click at [525, 384] on button "<" at bounding box center [526, 389] width 29 height 28
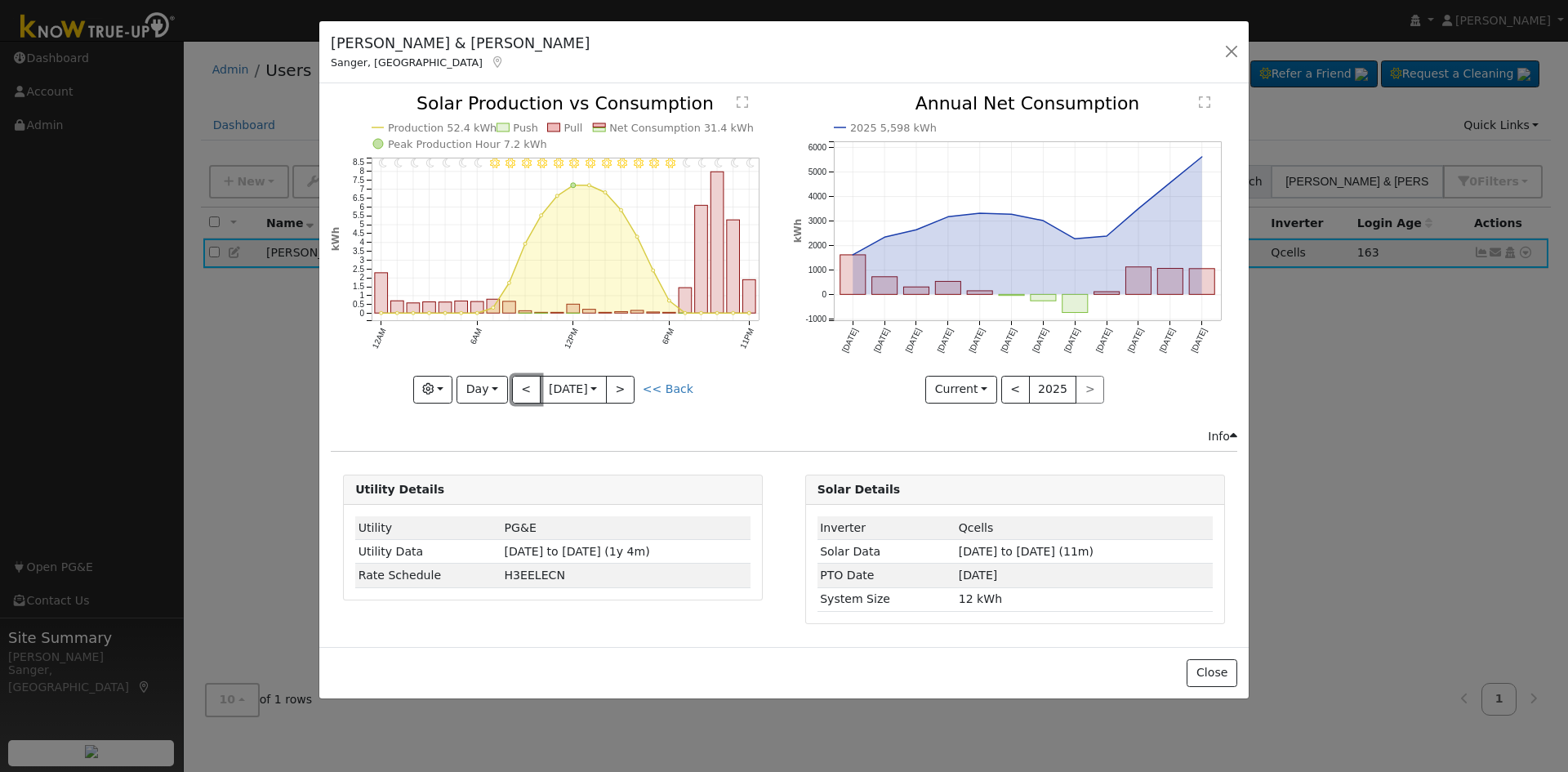
click at [525, 384] on button "<" at bounding box center [526, 389] width 29 height 28
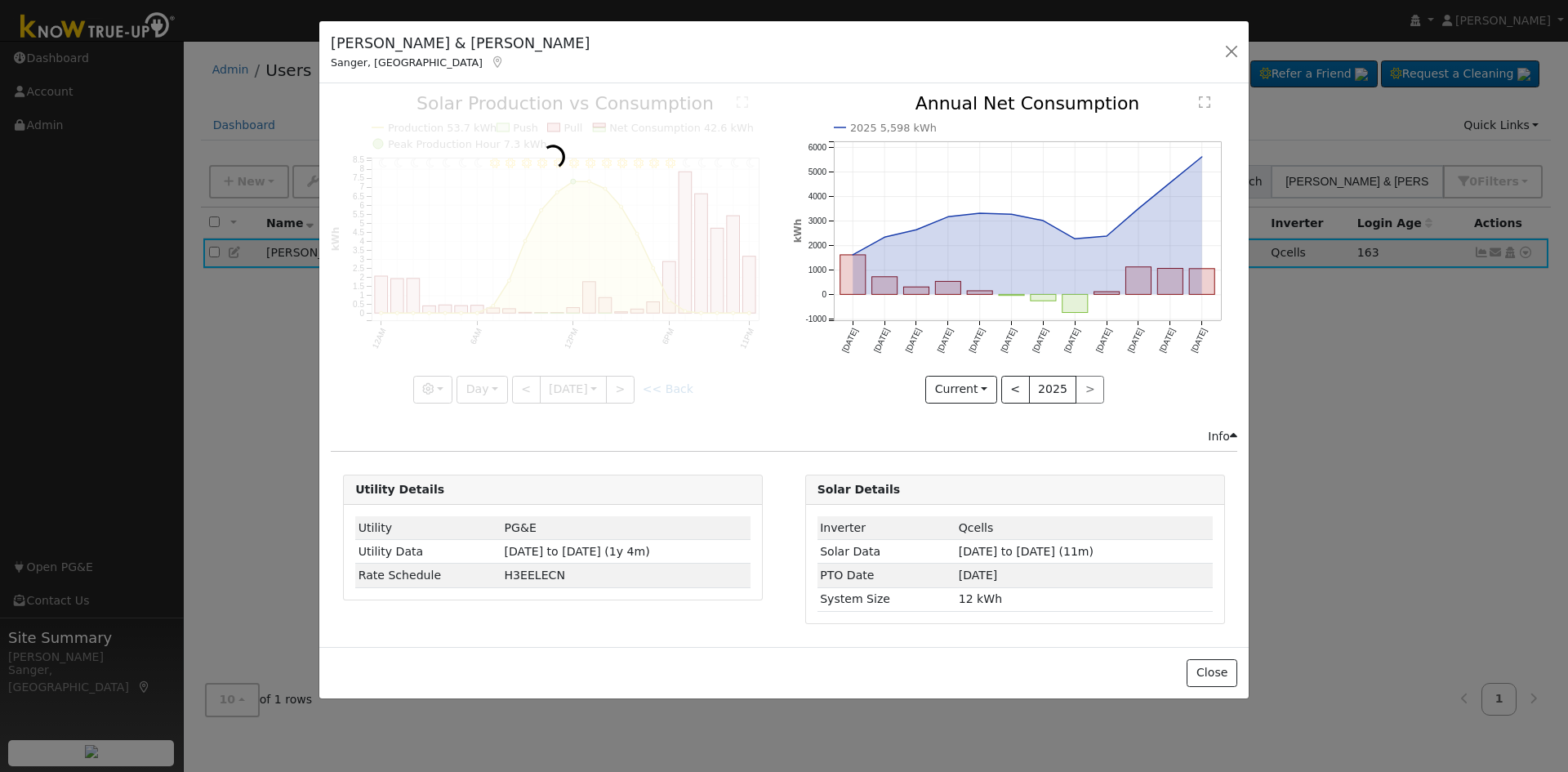
click at [525, 384] on div at bounding box center [553, 249] width 445 height 308
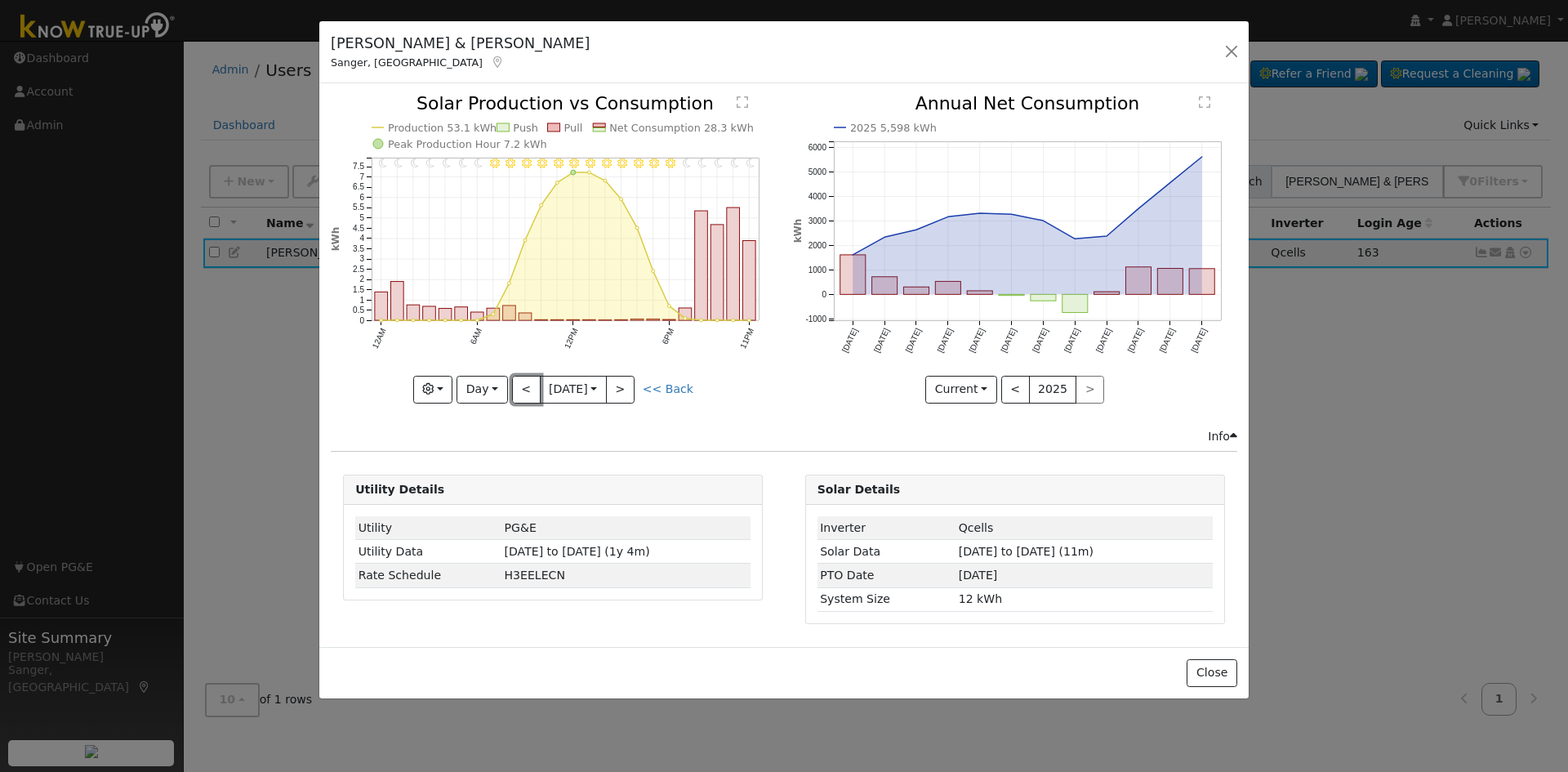
click at [525, 384] on button "<" at bounding box center [526, 389] width 29 height 28
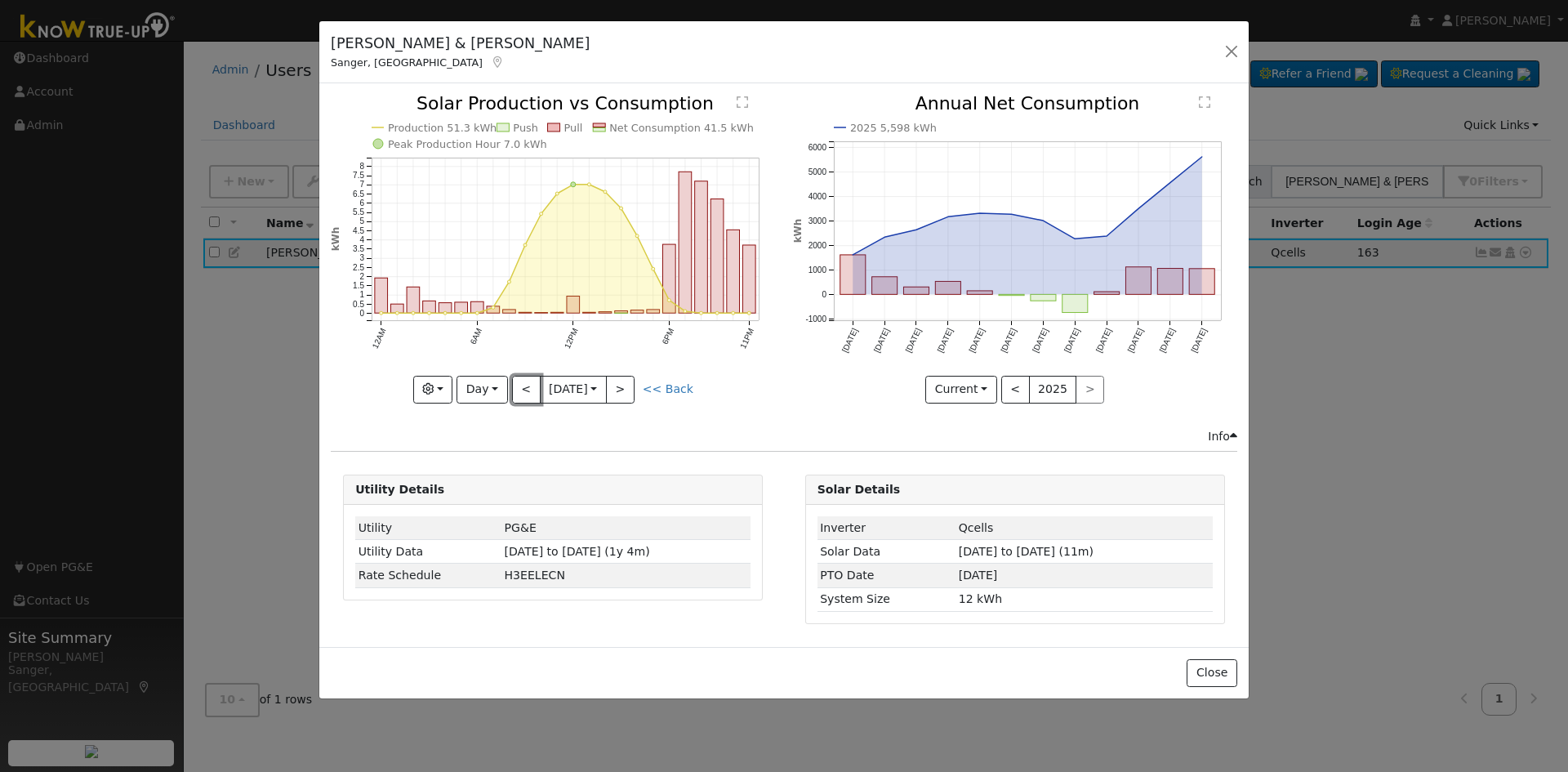
click at [525, 384] on button "<" at bounding box center [526, 389] width 29 height 28
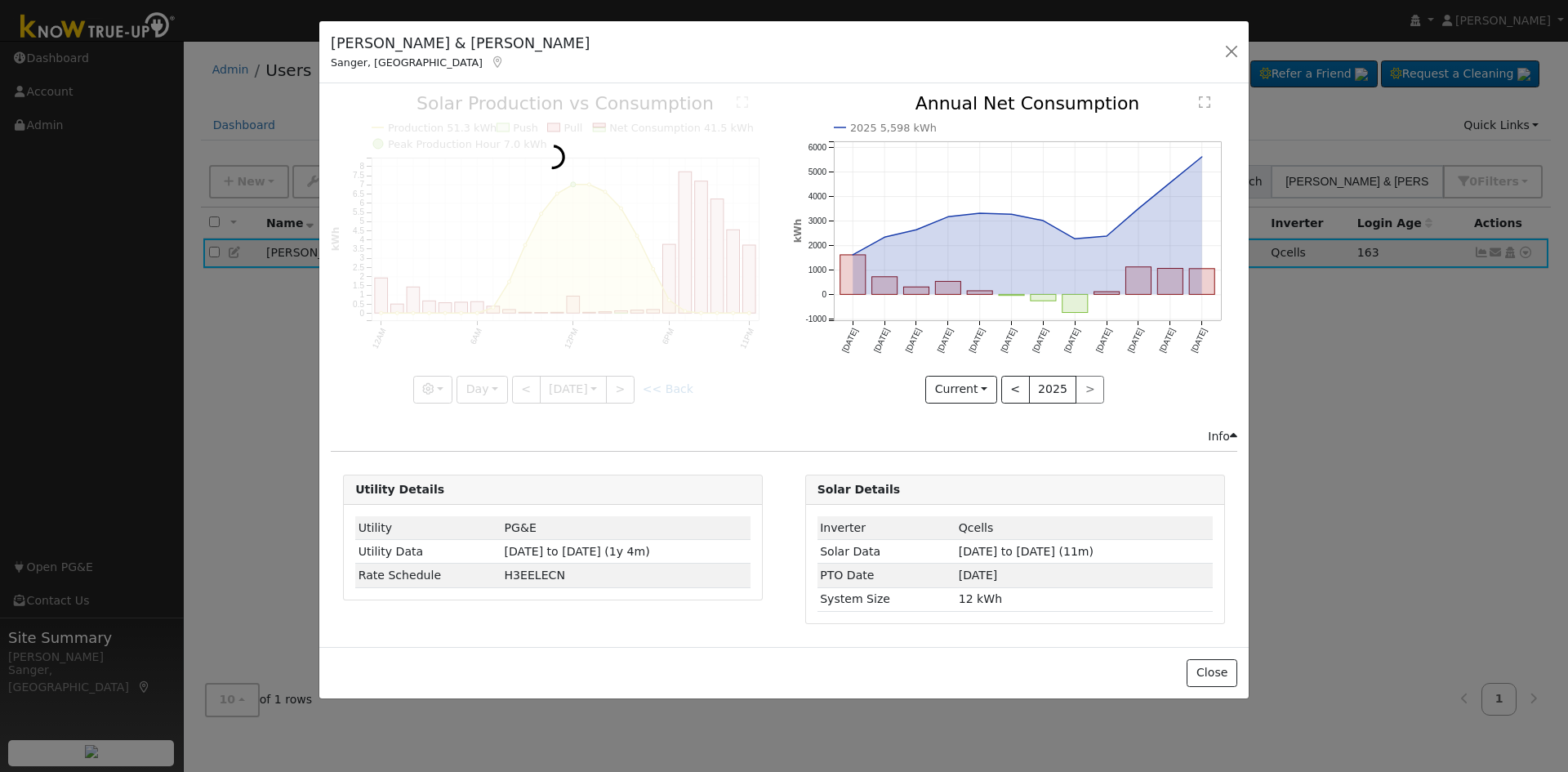
click at [525, 384] on div at bounding box center [553, 249] width 445 height 308
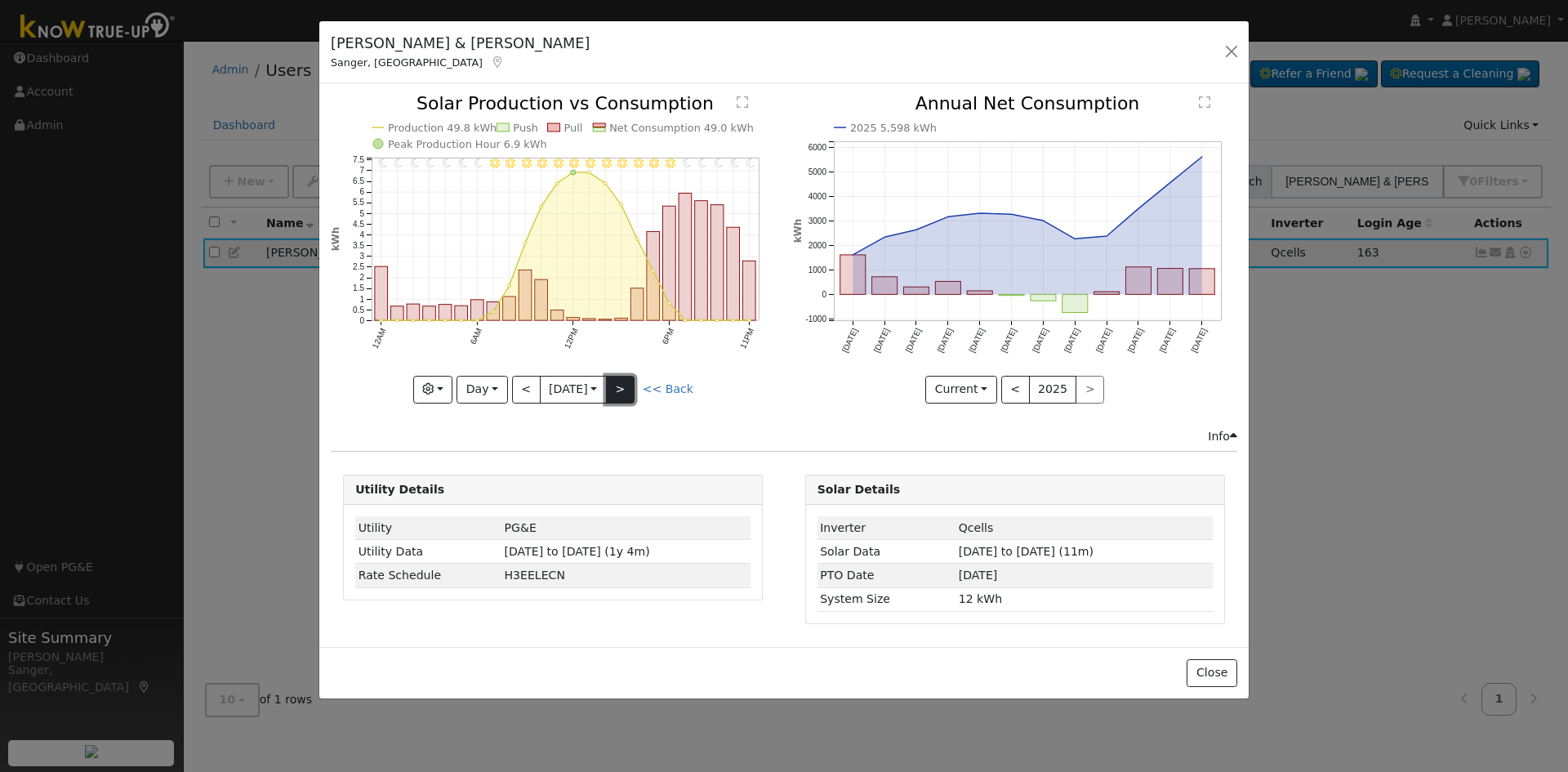
click at [629, 386] on button ">" at bounding box center [621, 389] width 29 height 28
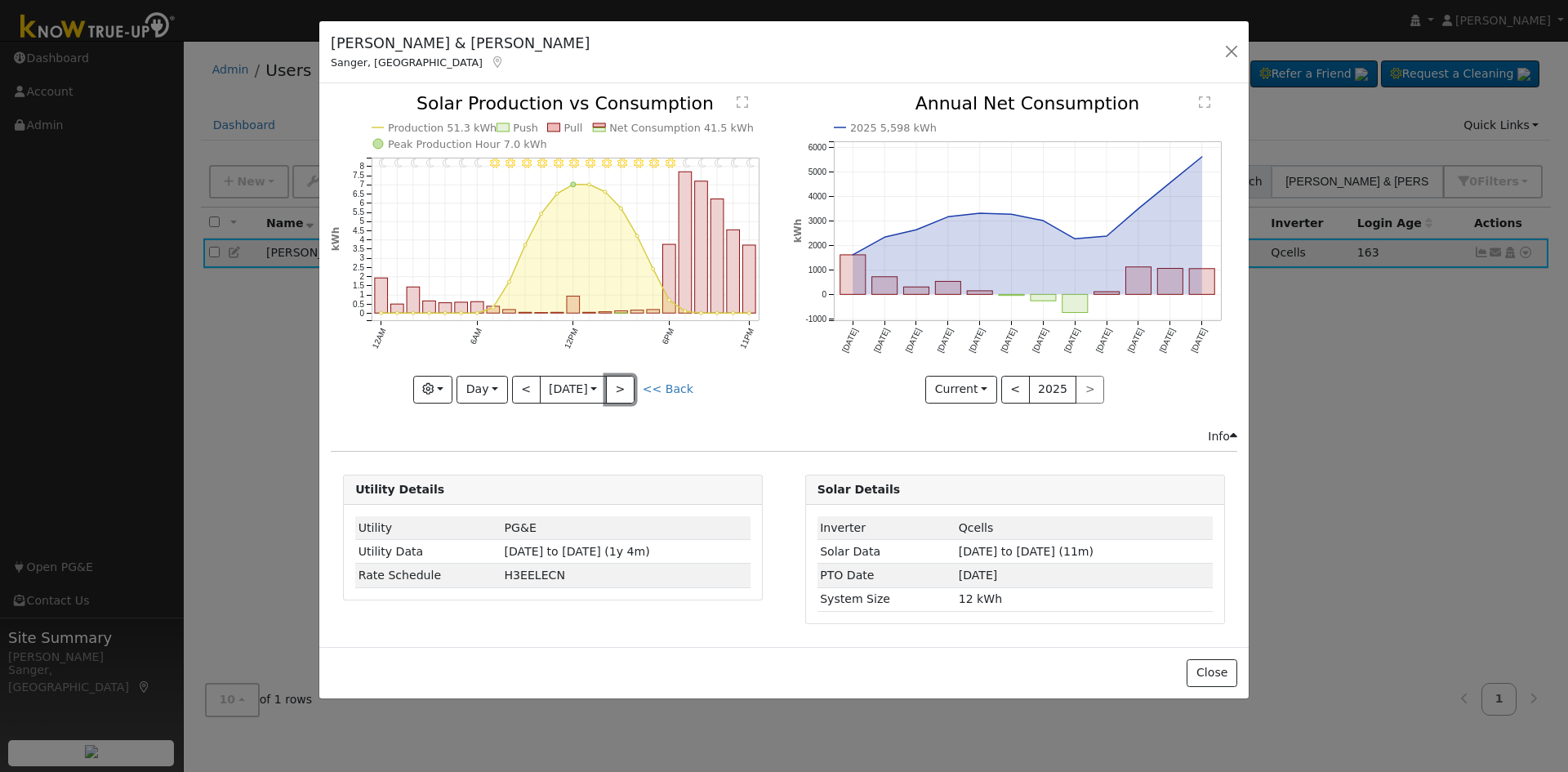
click at [628, 386] on button ">" at bounding box center [621, 389] width 29 height 28
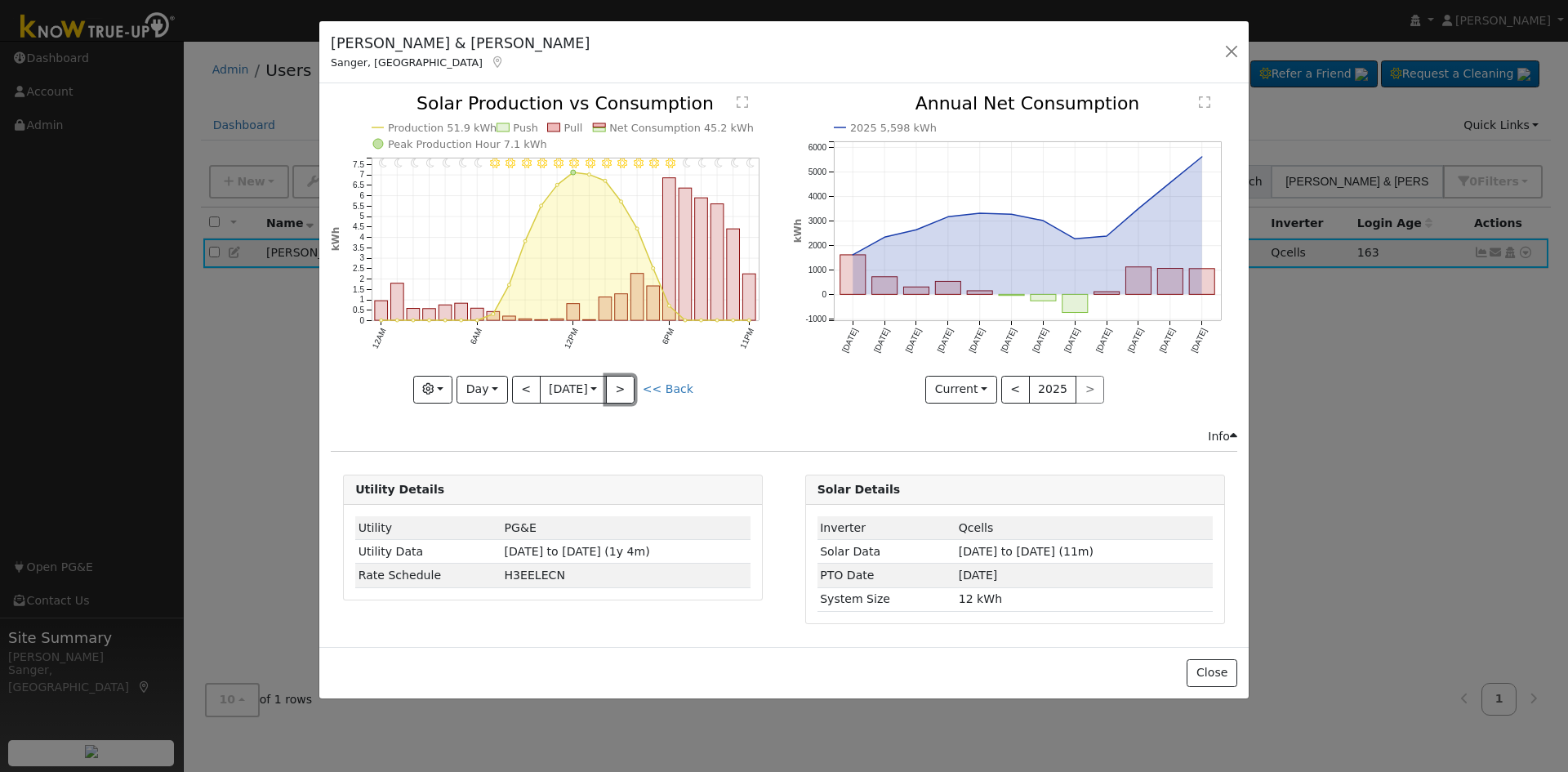
click at [628, 386] on button ">" at bounding box center [621, 389] width 29 height 28
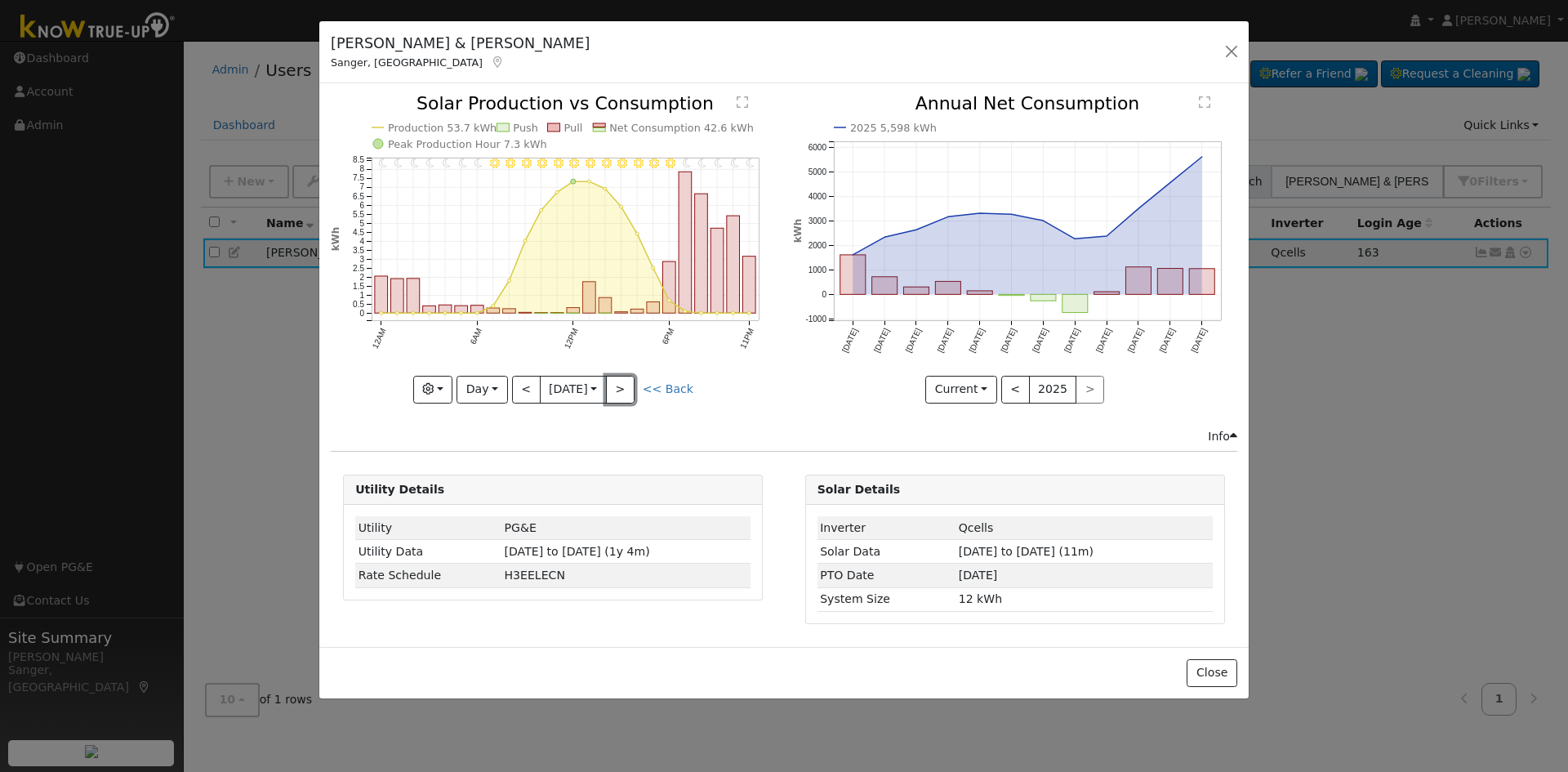
click at [628, 386] on button ">" at bounding box center [621, 389] width 29 height 28
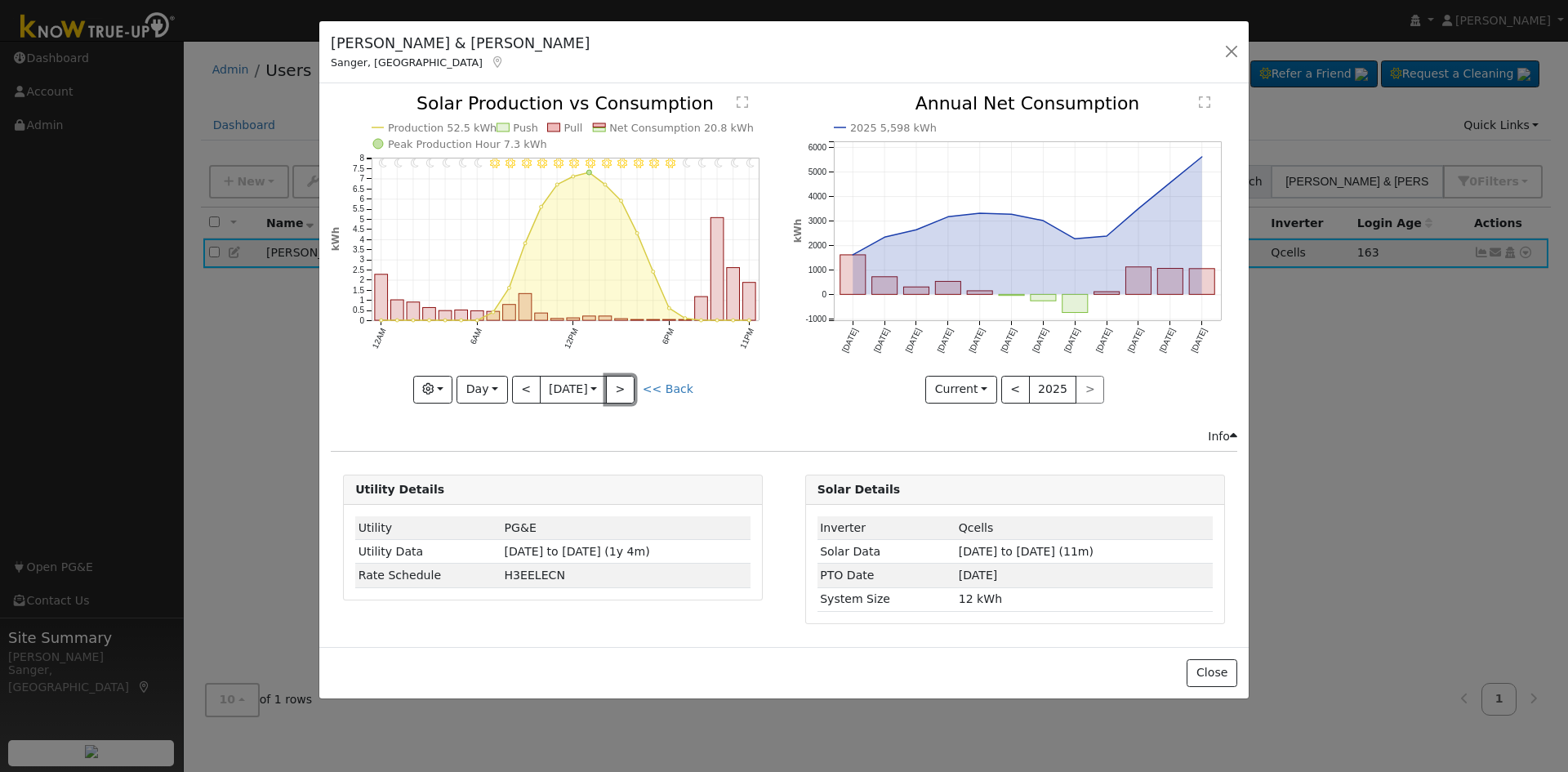
click at [628, 386] on button ">" at bounding box center [621, 389] width 29 height 28
click at [621, 386] on button ">" at bounding box center [621, 389] width 29 height 28
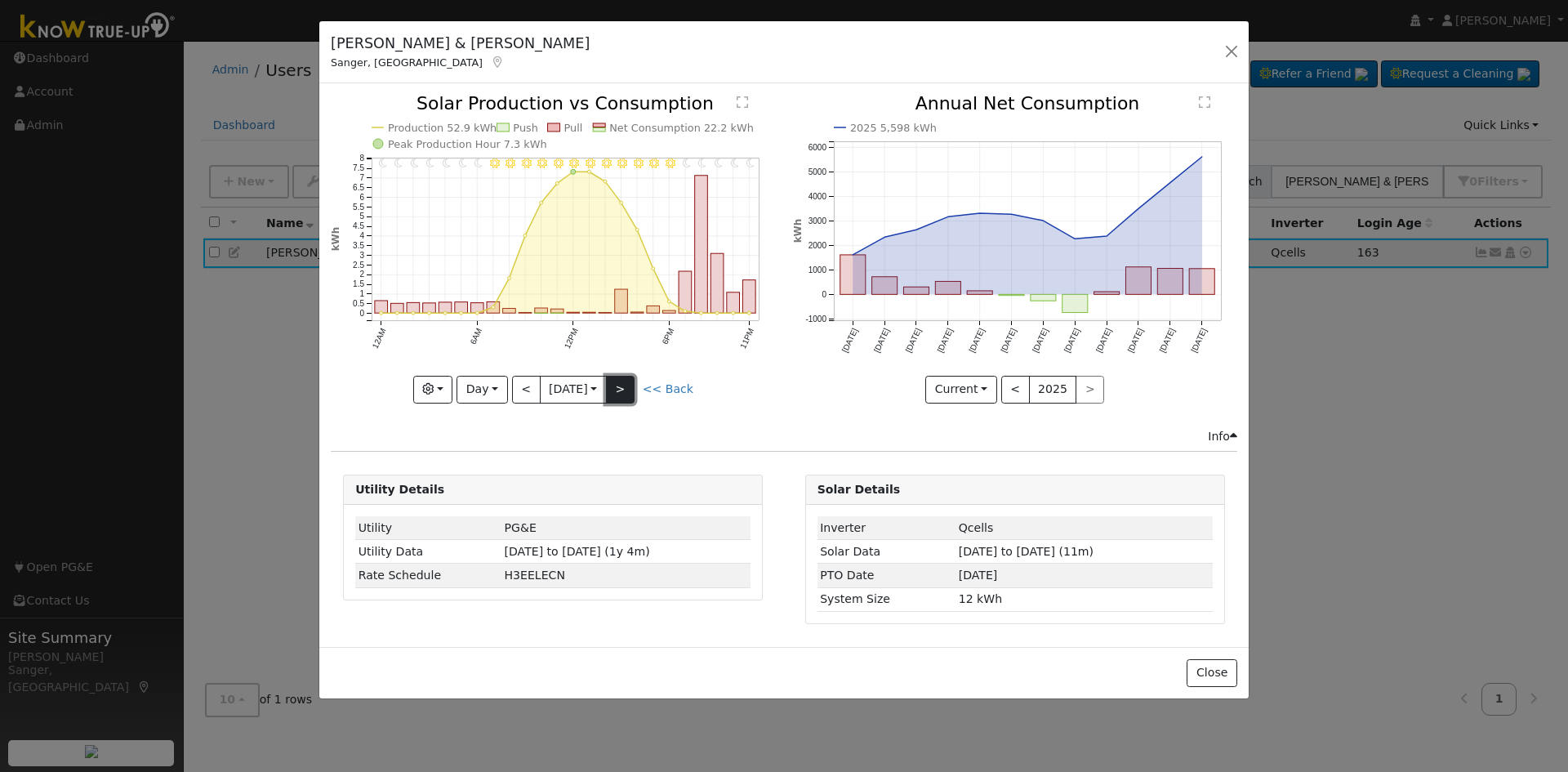
click at [621, 386] on button ">" at bounding box center [621, 389] width 29 height 28
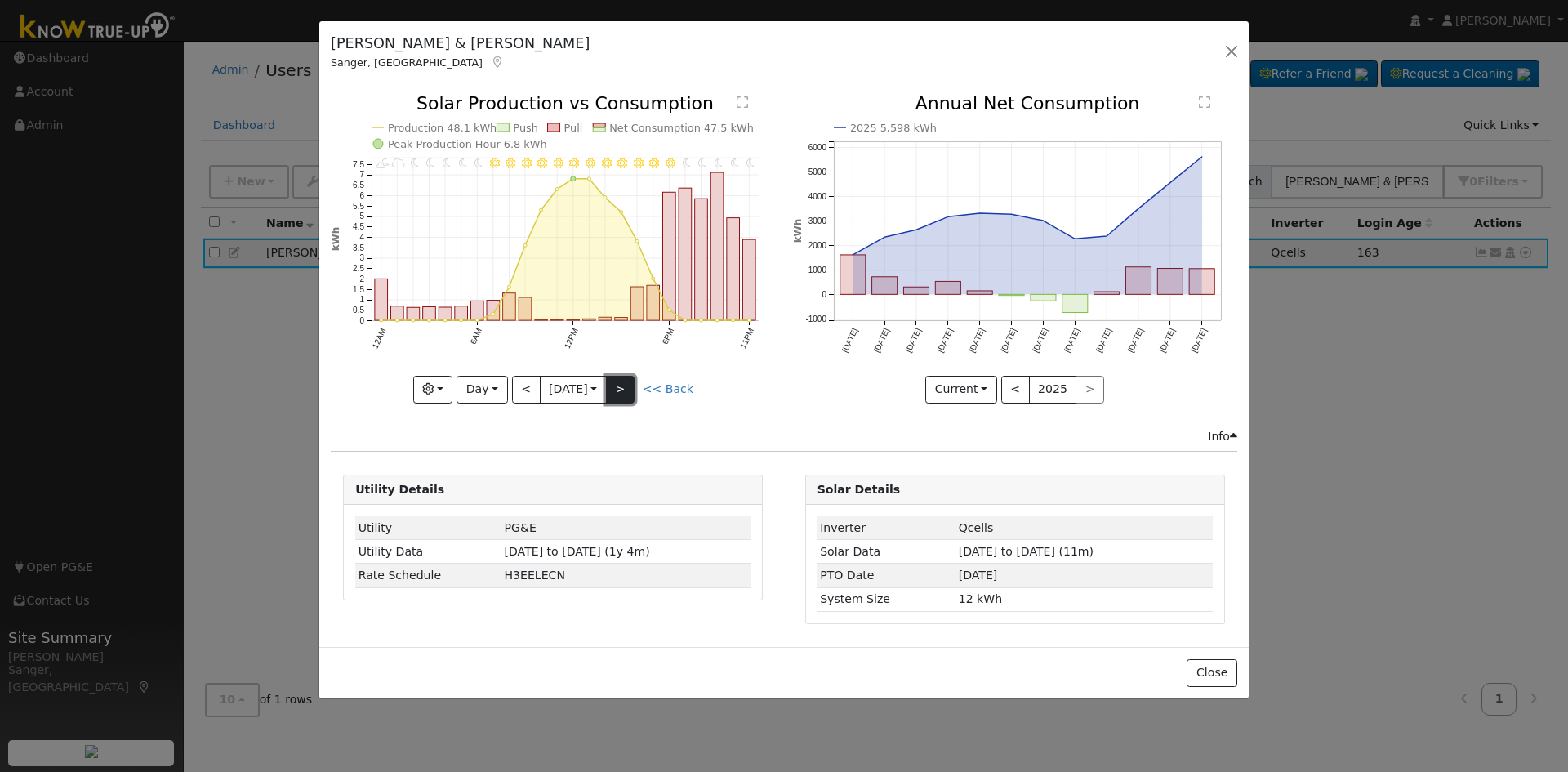
click at [621, 386] on button ">" at bounding box center [621, 389] width 29 height 28
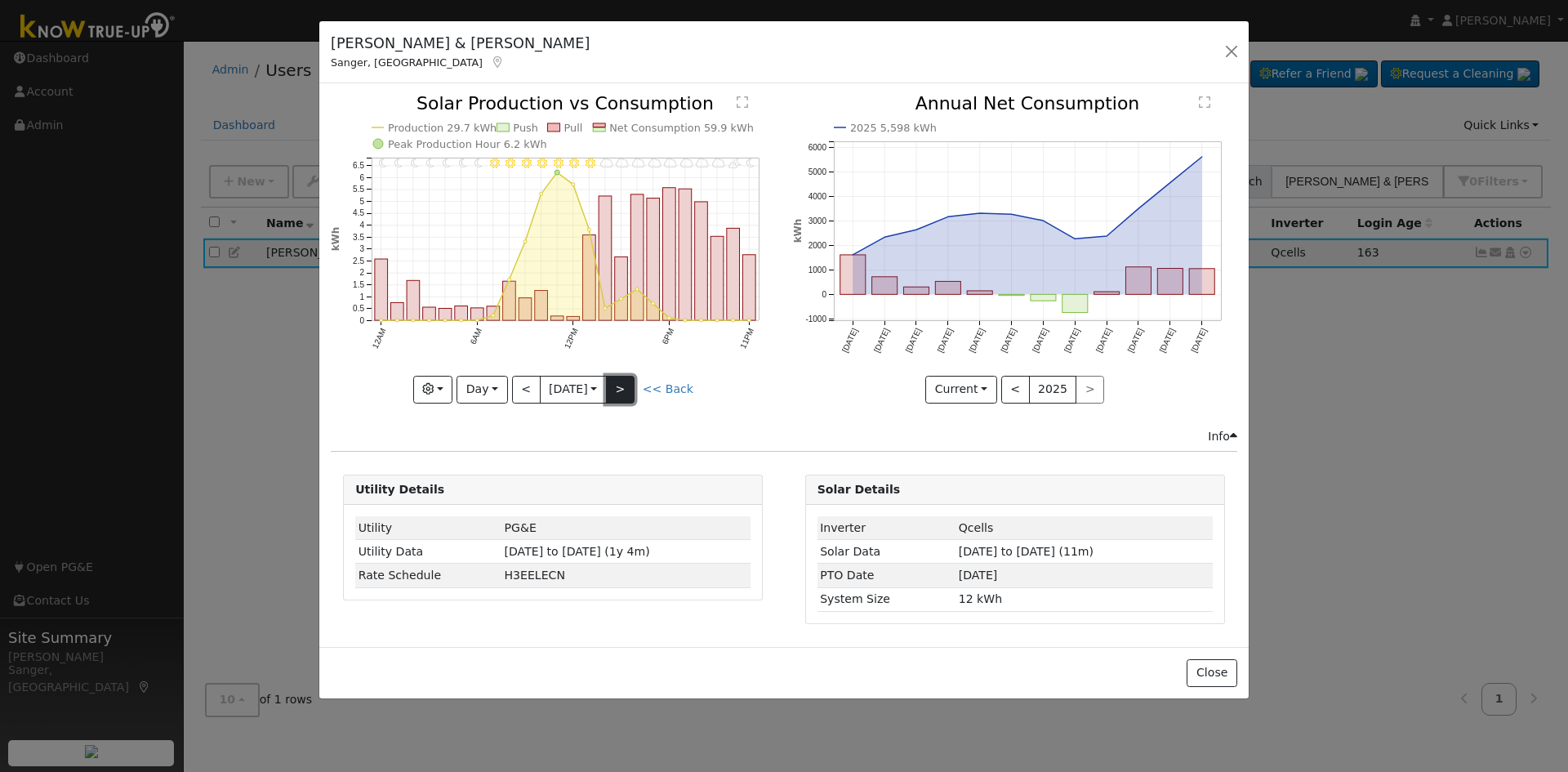
click at [621, 386] on button ">" at bounding box center [621, 389] width 29 height 28
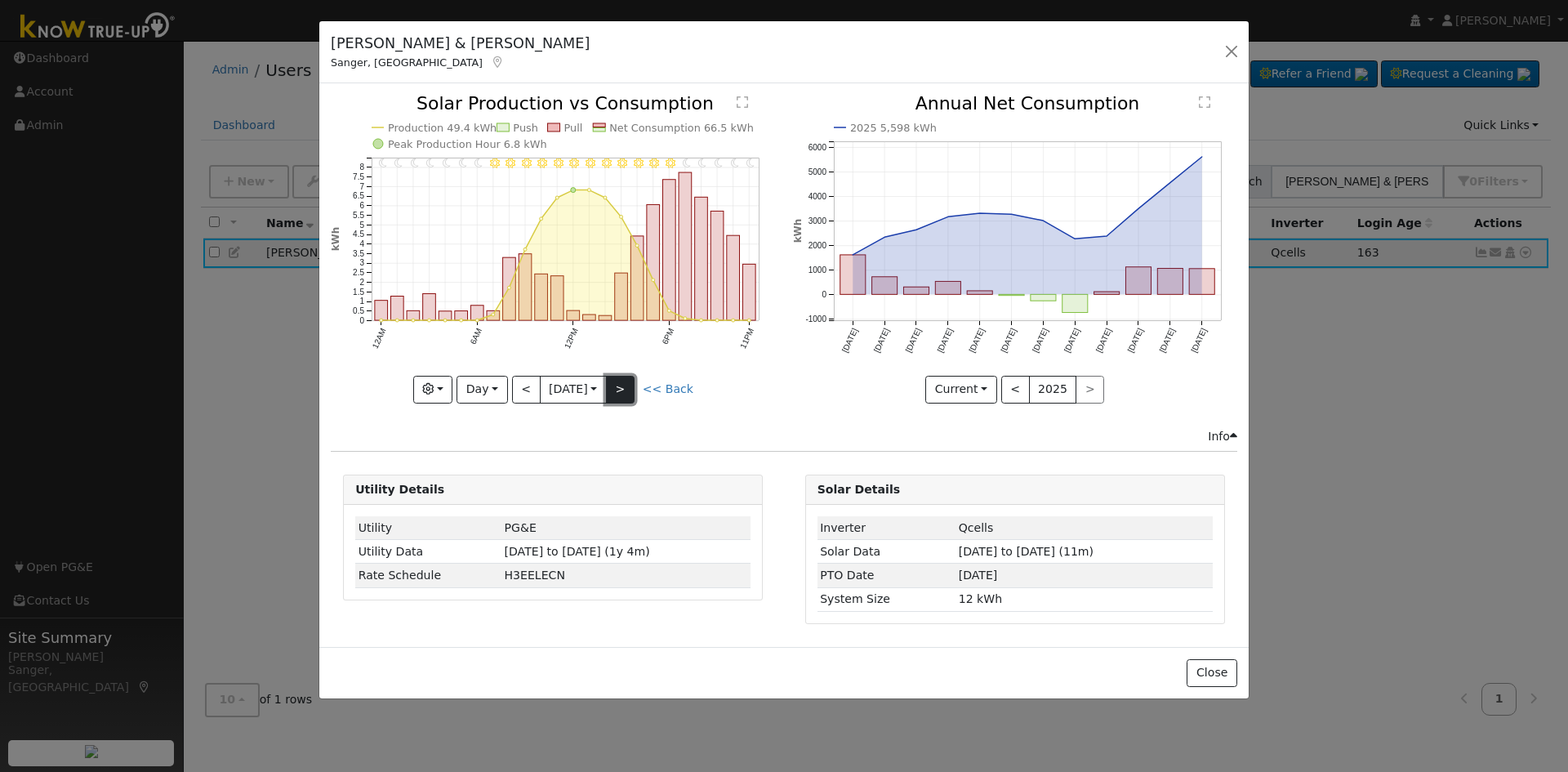
click at [621, 386] on button ">" at bounding box center [621, 389] width 29 height 28
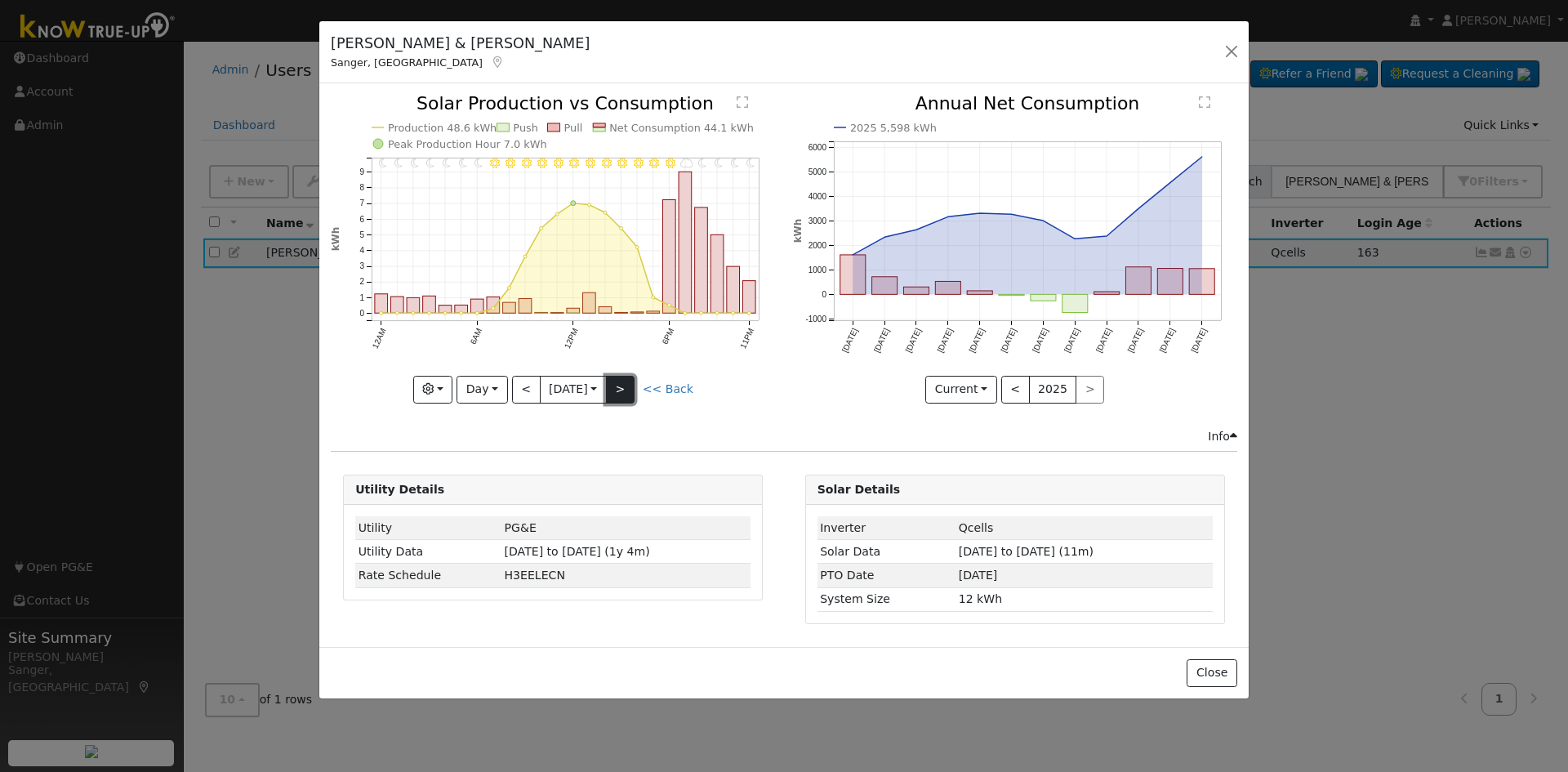
click at [621, 386] on button ">" at bounding box center [621, 389] width 29 height 28
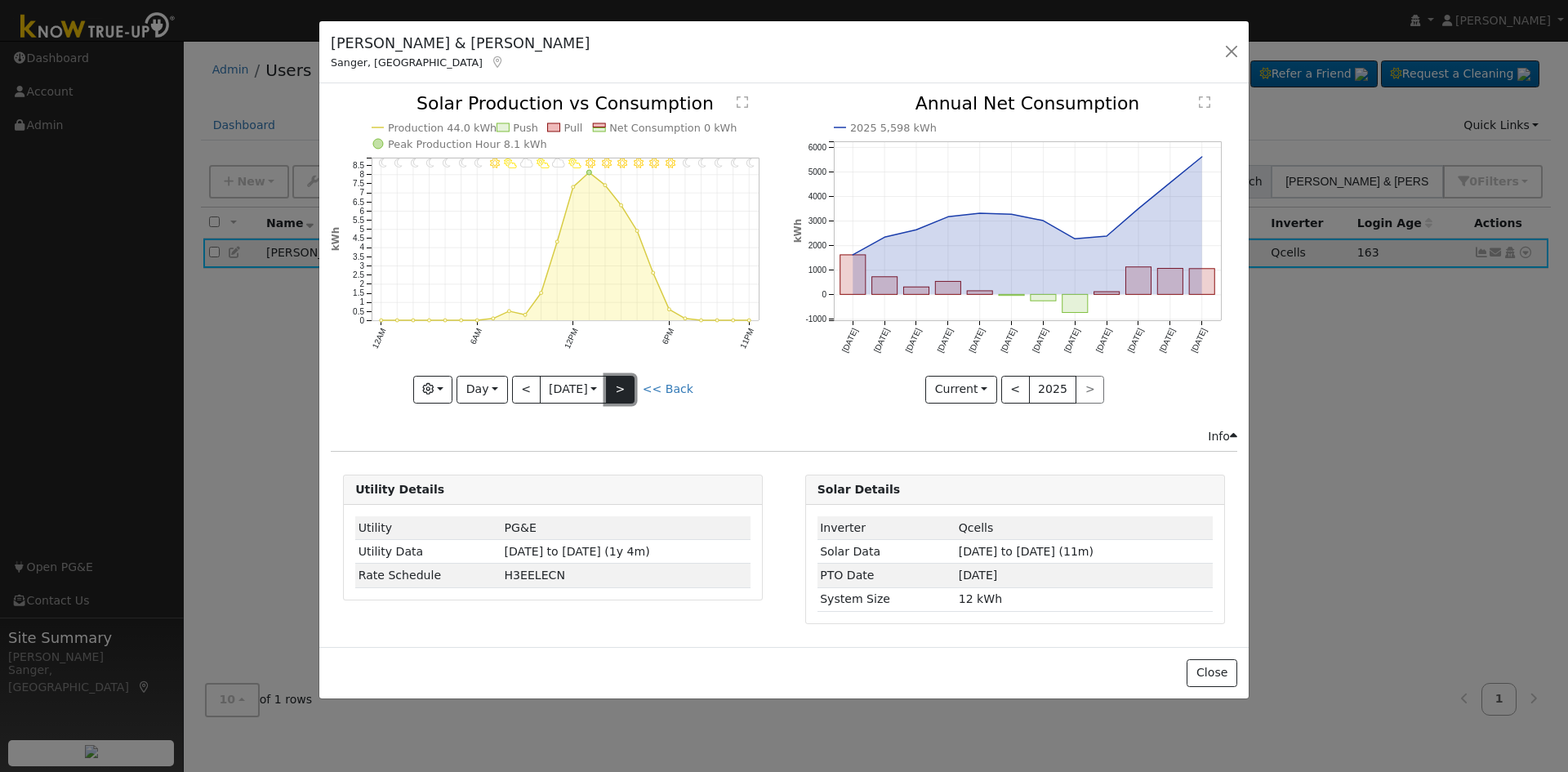
click at [624, 390] on button ">" at bounding box center [621, 389] width 29 height 28
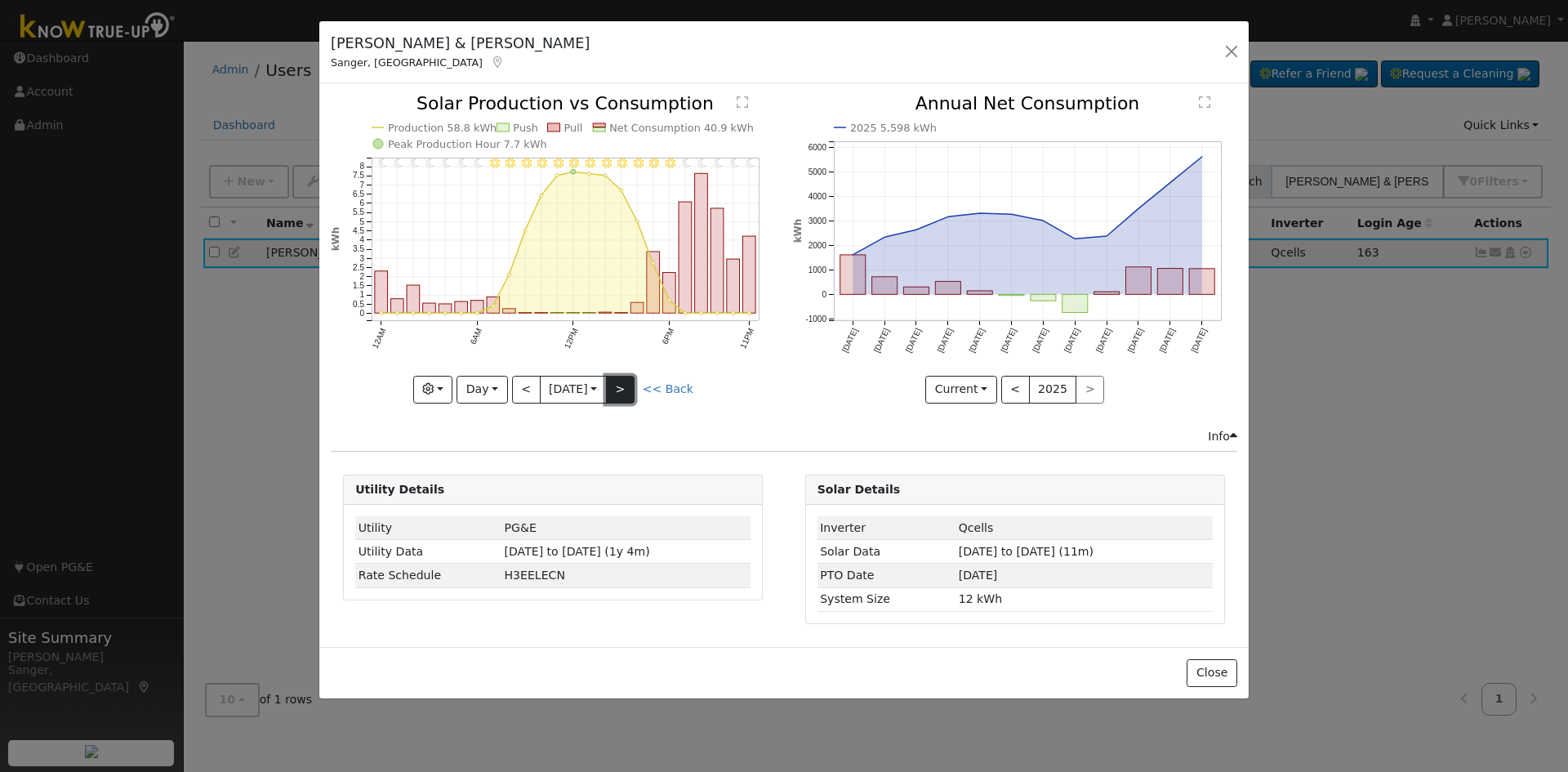
click at [624, 390] on button ">" at bounding box center [621, 389] width 29 height 28
click at [624, 386] on button ">" at bounding box center [621, 389] width 29 height 28
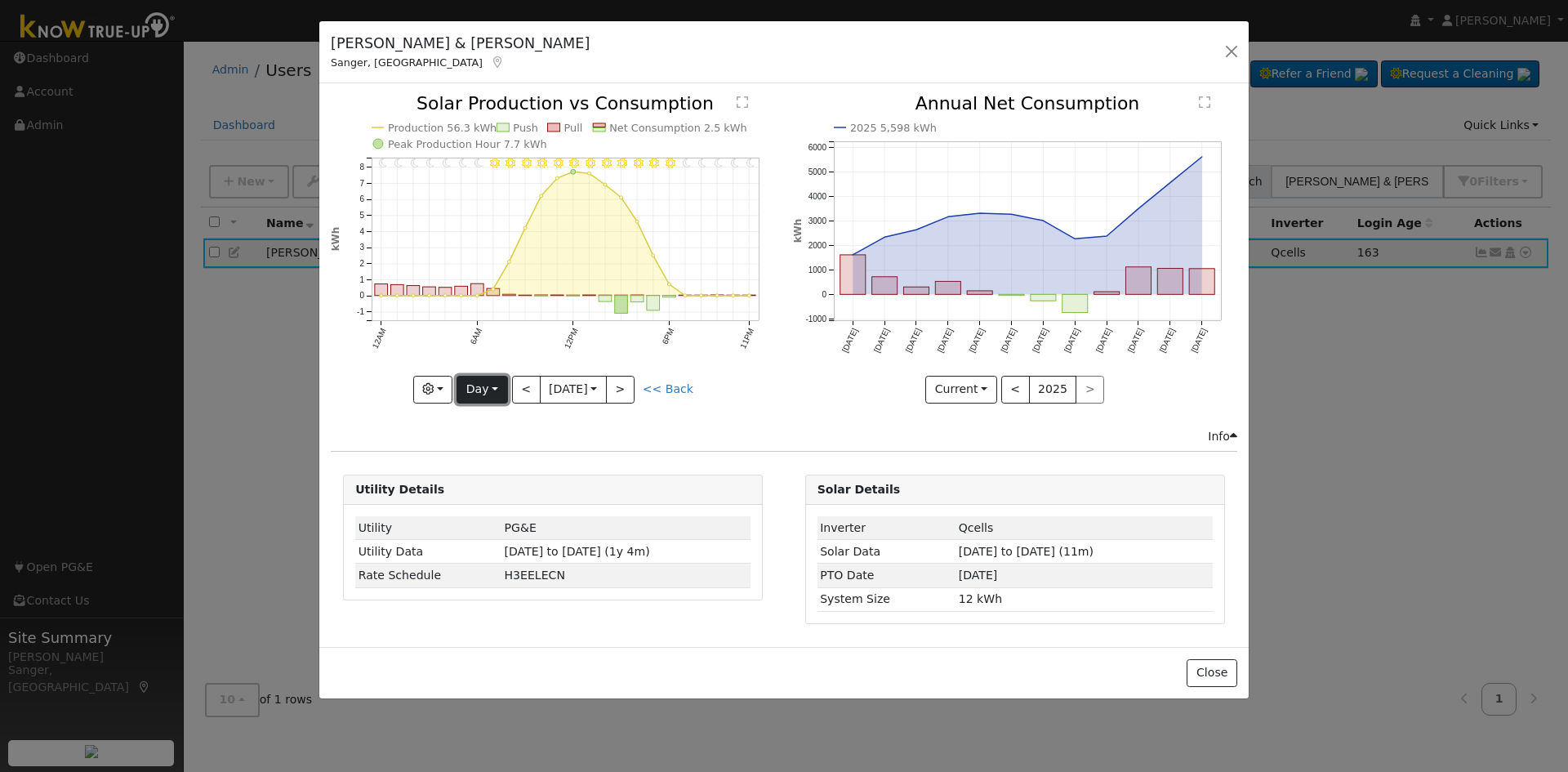
click at [483, 385] on button "Day" at bounding box center [482, 389] width 51 height 28
click at [499, 468] on link "Month" at bounding box center [514, 468] width 114 height 23
type input "[DATE]"
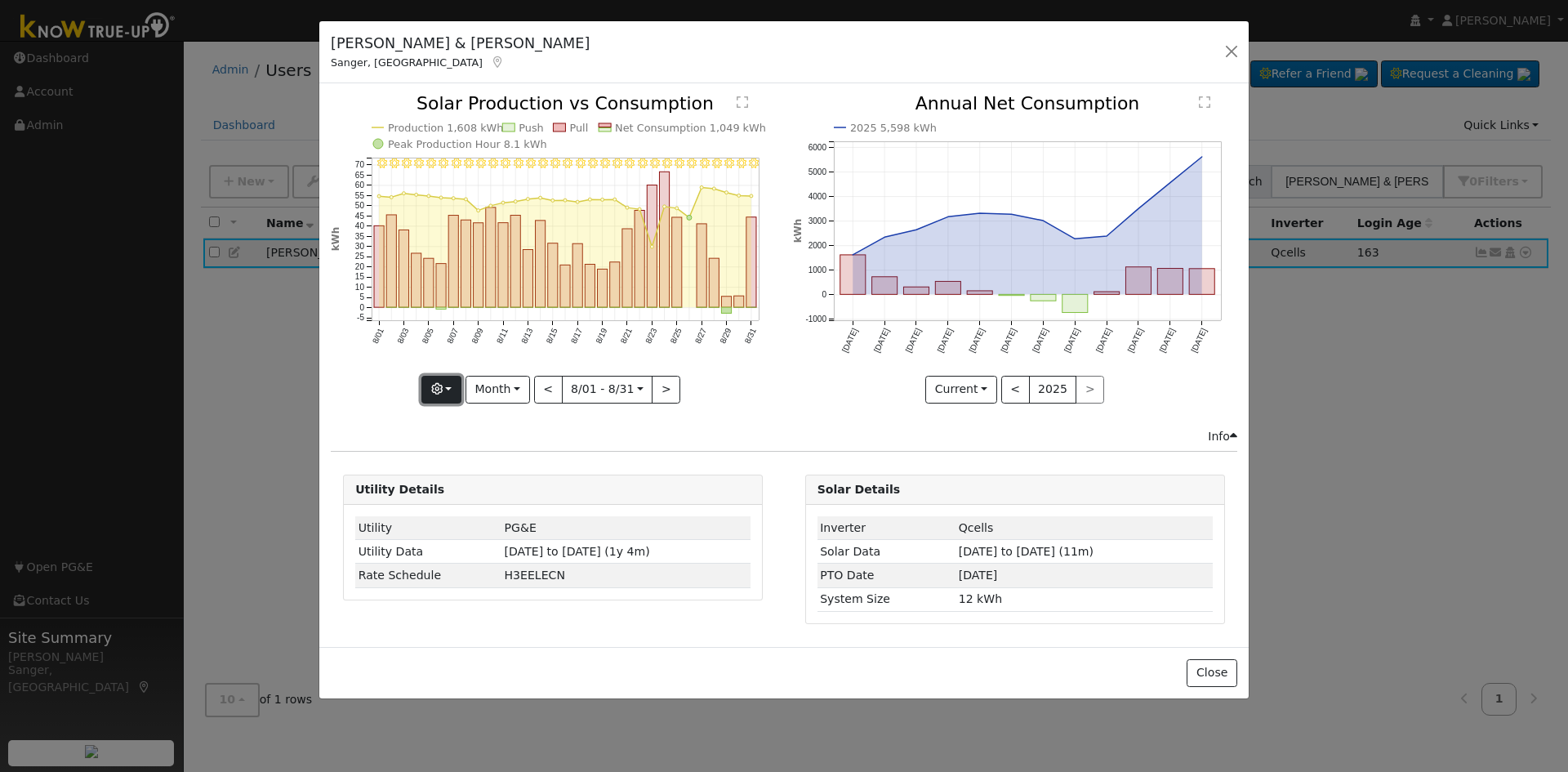
click at [437, 388] on icon "button" at bounding box center [437, 389] width 12 height 12
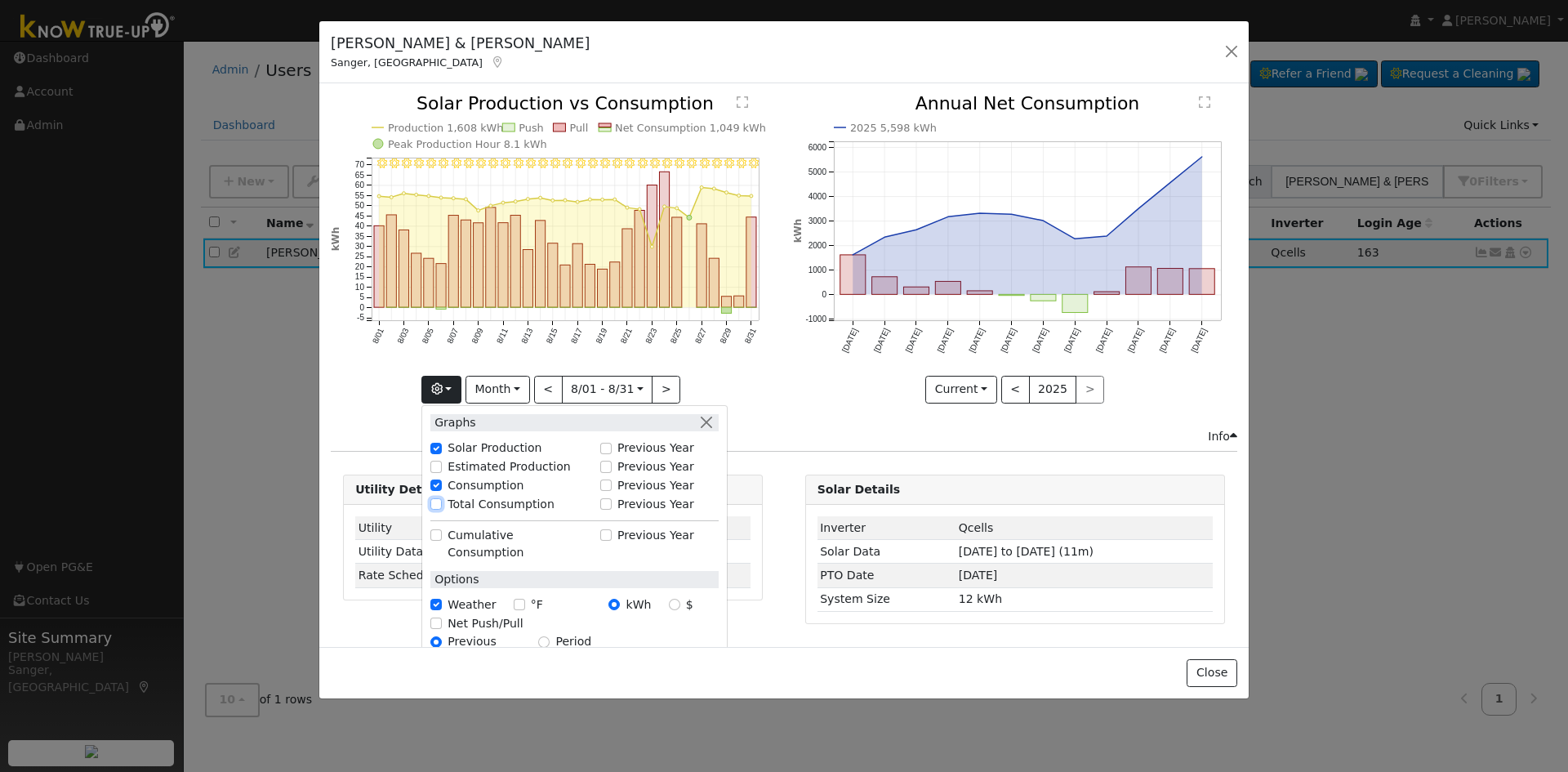
click at [440, 498] on input "Total Consumption" at bounding box center [436, 504] width 12 height 12
checkbox input "true"
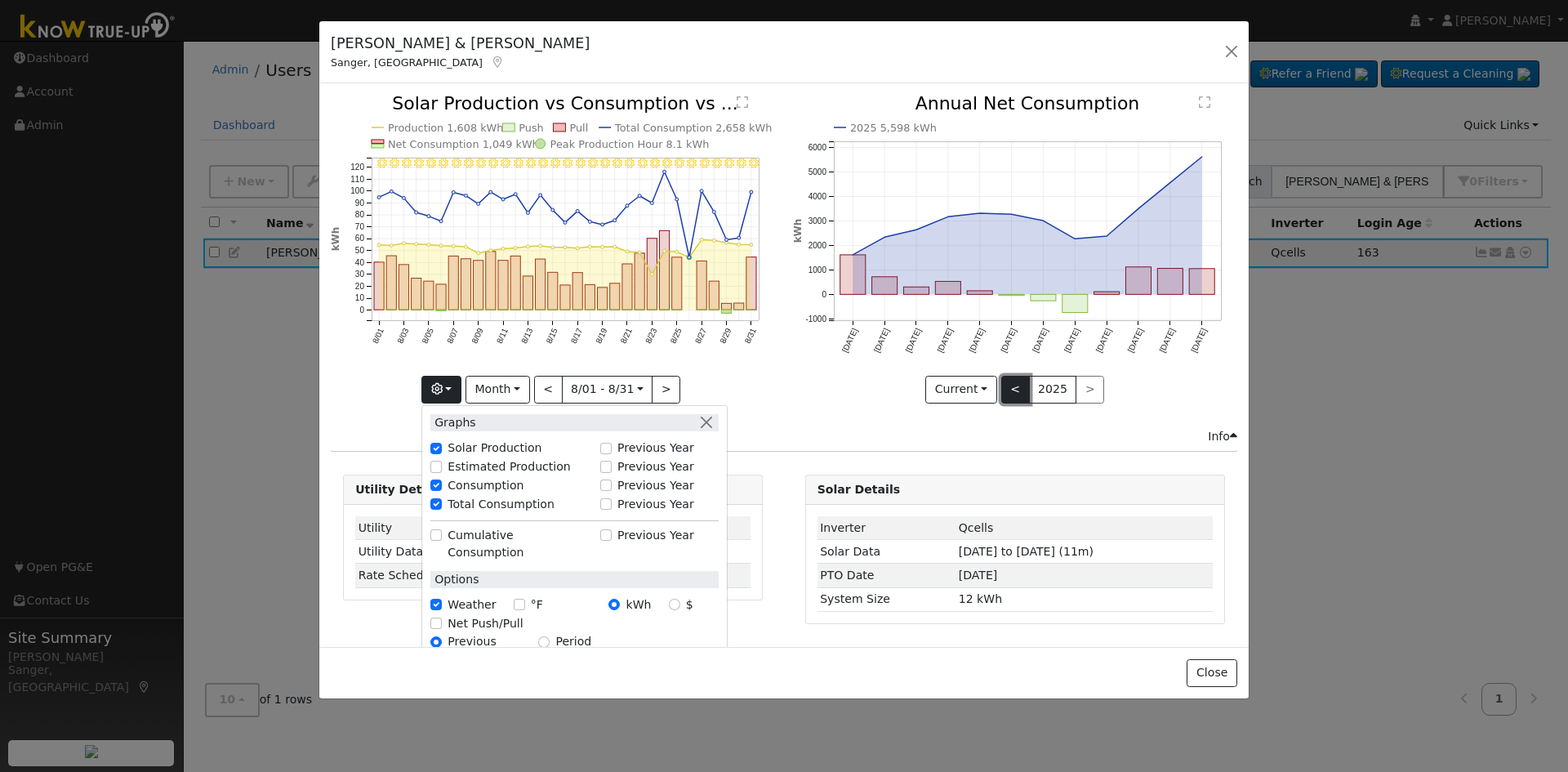
click at [1017, 397] on button "<" at bounding box center [1016, 389] width 29 height 28
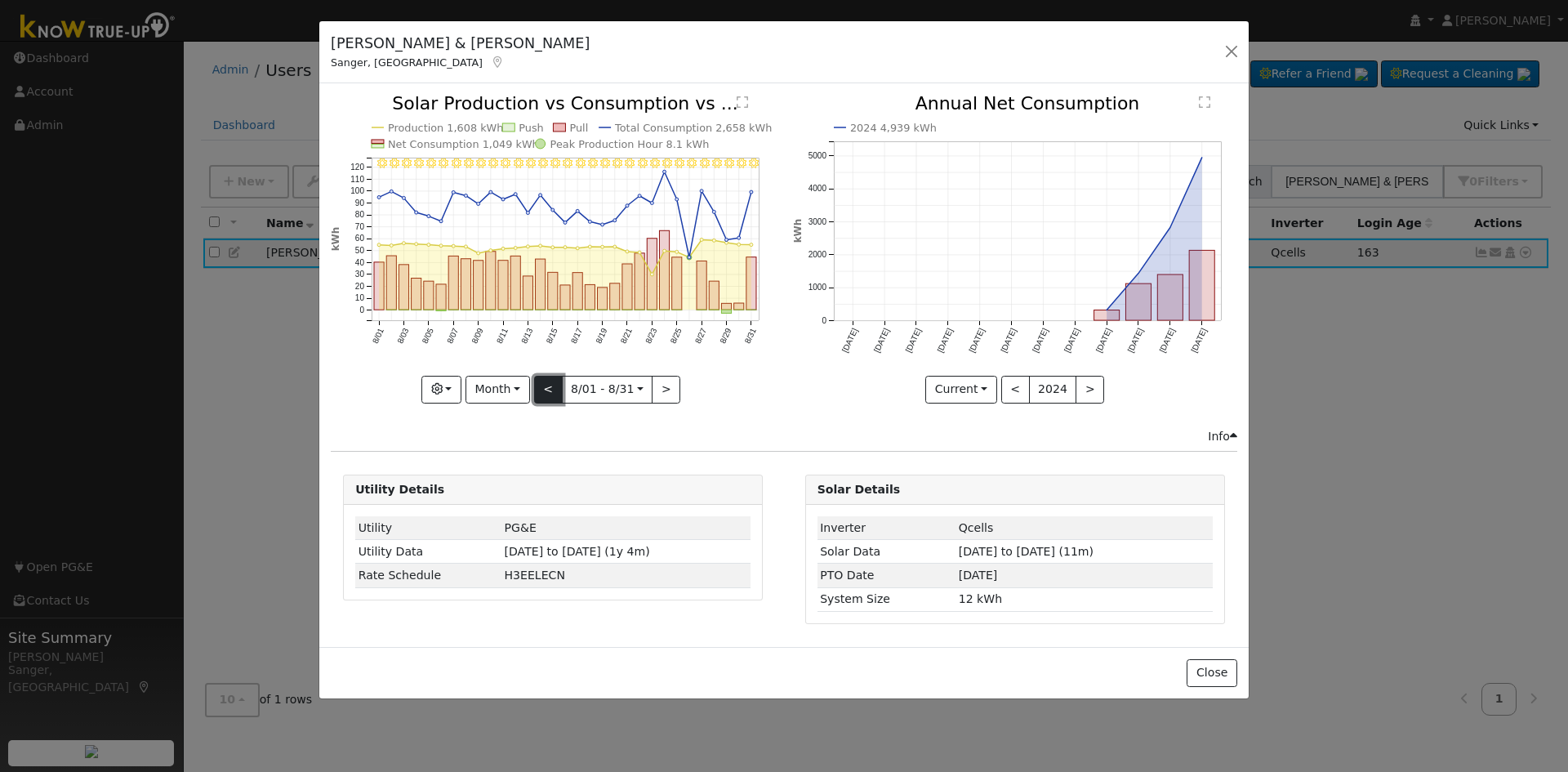
click at [552, 391] on button "<" at bounding box center [548, 389] width 29 height 28
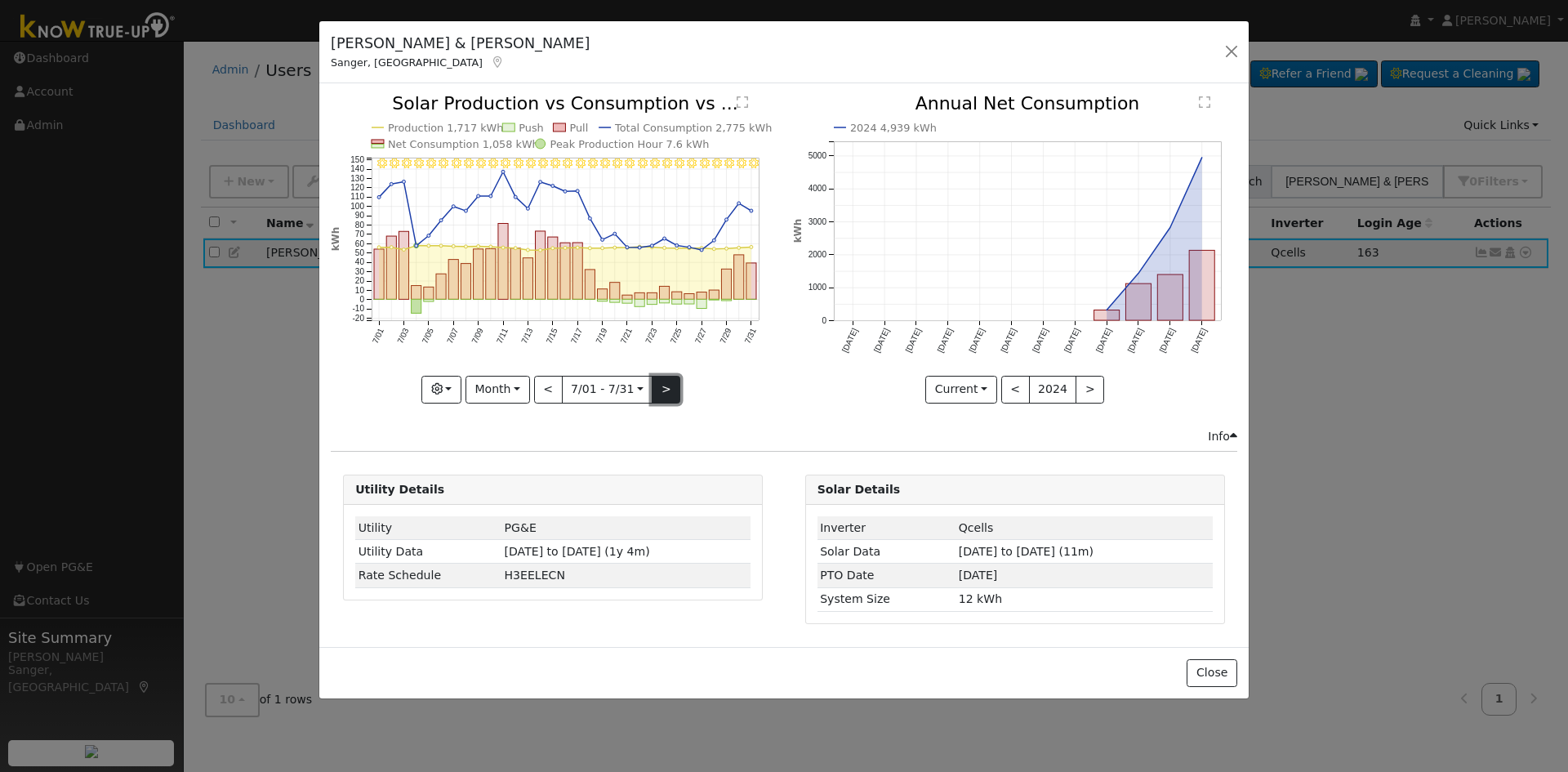
click at [666, 391] on button ">" at bounding box center [666, 389] width 29 height 28
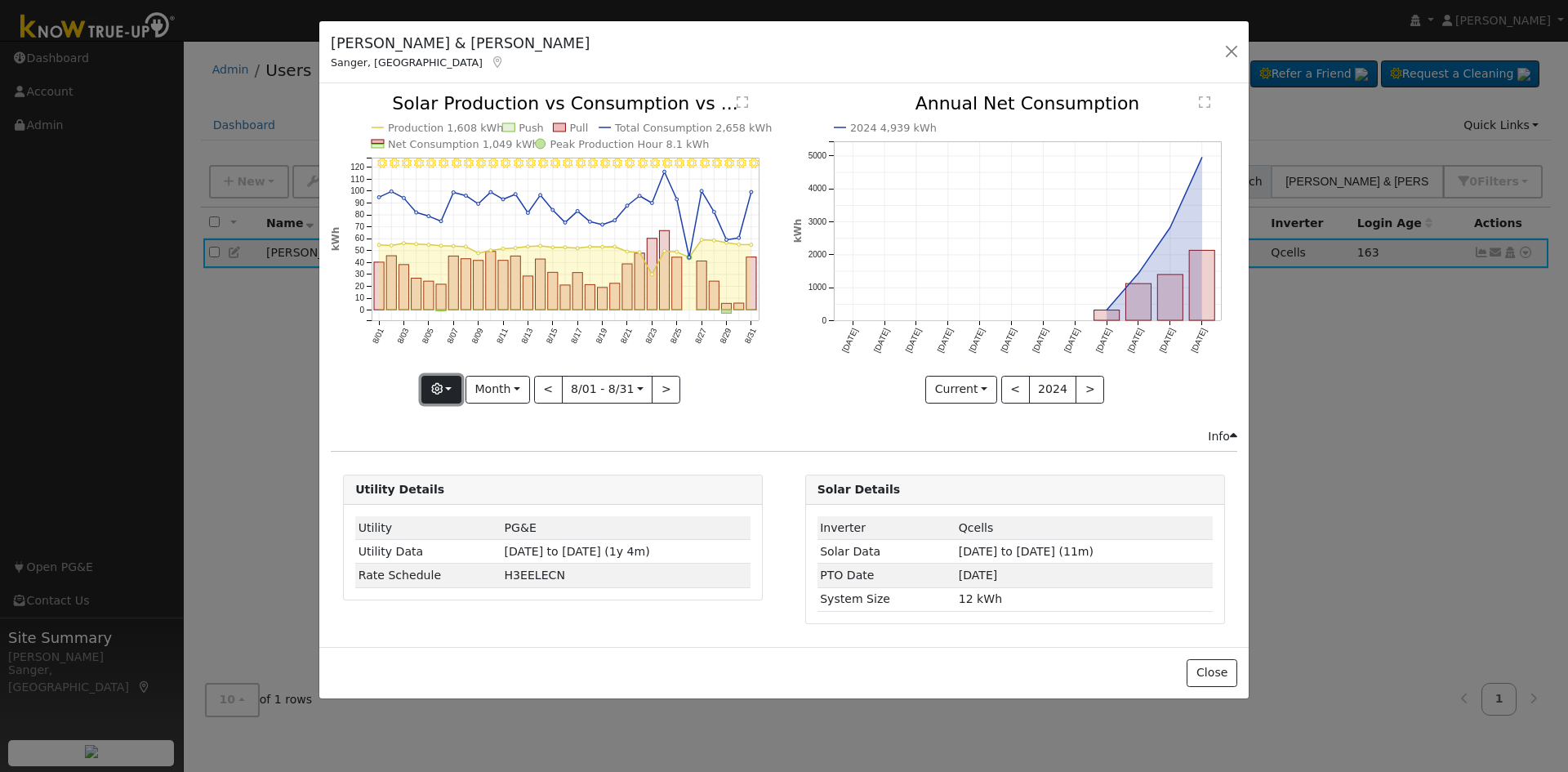
click at [443, 385] on icon "button" at bounding box center [437, 389] width 12 height 12
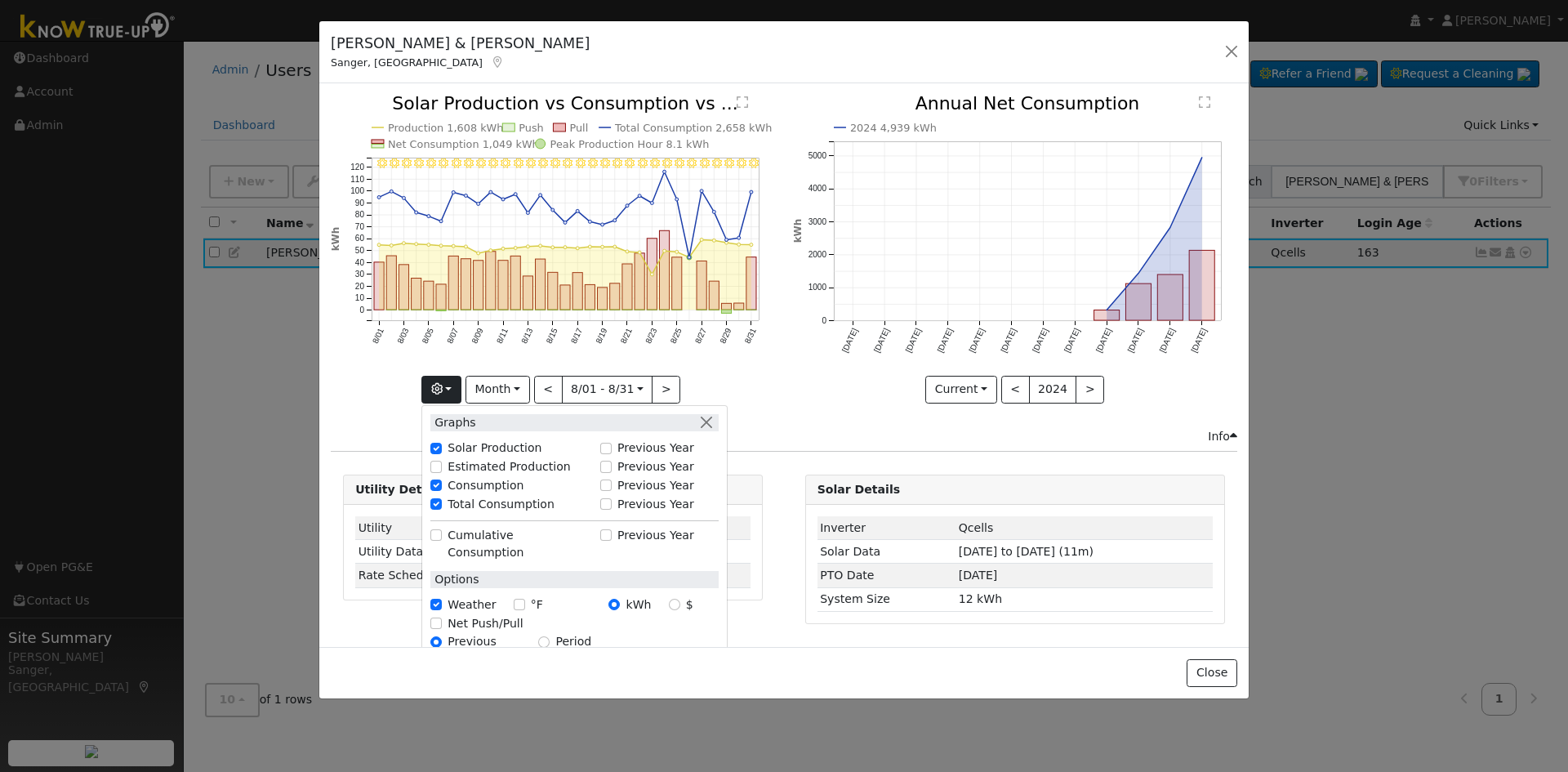
click at [786, 396] on div "2024 4,939 kWh [DATE] Oct '[DATE] Dec '[DATE] Feb '[DATE] Apr '[DATE] Jun '[DAT…" at bounding box center [1015, 261] width 461 height 333
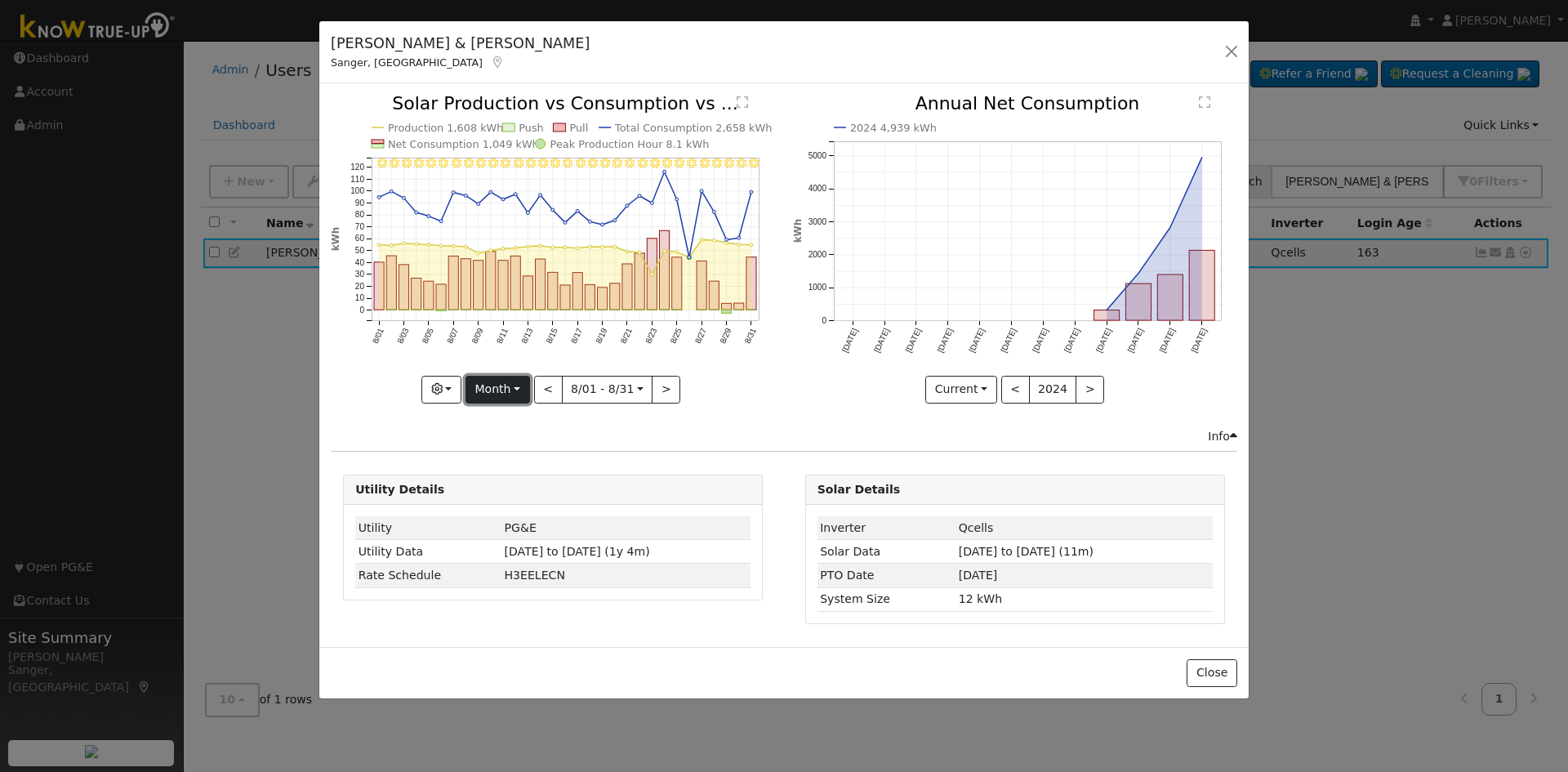
click at [477, 379] on button "Month" at bounding box center [498, 389] width 65 height 28
click at [516, 493] on link "Year" at bounding box center [523, 491] width 114 height 23
type input "[DATE]"
